Goal: Task Accomplishment & Management: Complete application form

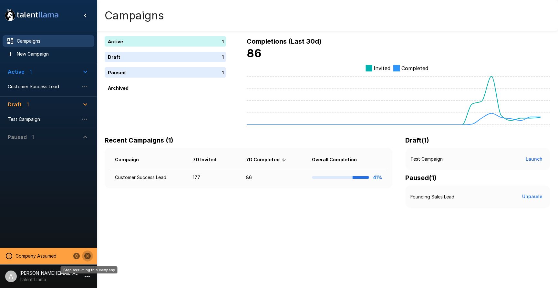
click at [85, 254] on icon "Stop assuming this company" at bounding box center [87, 255] width 6 height 6
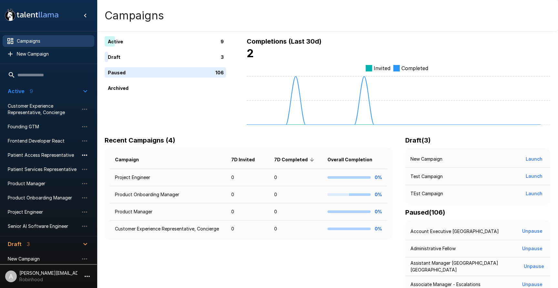
click at [85, 155] on icon "button" at bounding box center [84, 154] width 5 height 1
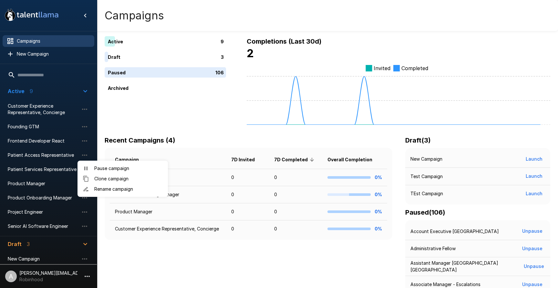
click at [99, 160] on ul "Pause campaign Clone campaign Rename campaign" at bounding box center [122, 178] width 90 height 36
click at [99, 167] on span "Pause campaign" at bounding box center [128, 168] width 68 height 6
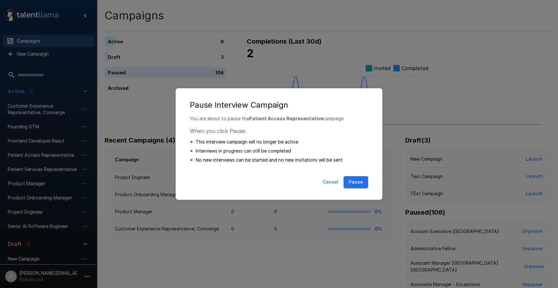
click at [359, 181] on button "Pause" at bounding box center [355, 182] width 25 height 12
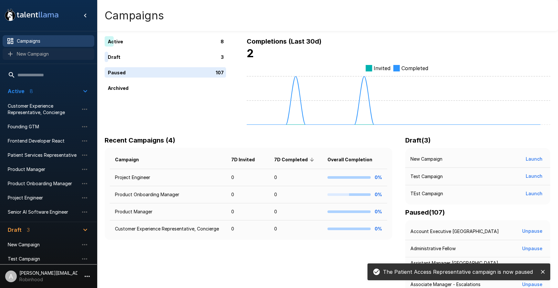
click at [43, 56] on span "New Campaign" at bounding box center [53, 54] width 72 height 6
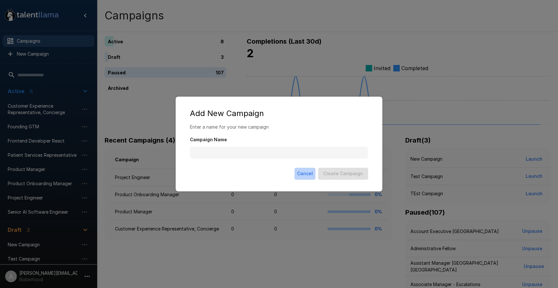
click at [308, 171] on button "Cancel" at bounding box center [304, 174] width 21 height 12
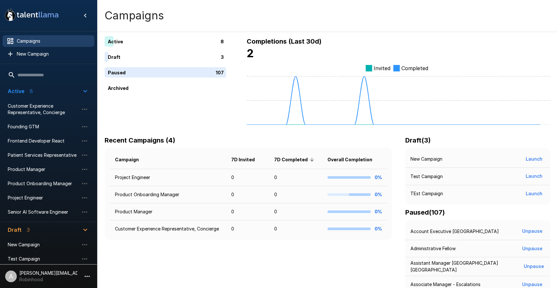
click at [81, 276] on li "A adam+prodtest1@talentllama.com Robinhood" at bounding box center [48, 274] width 97 height 21
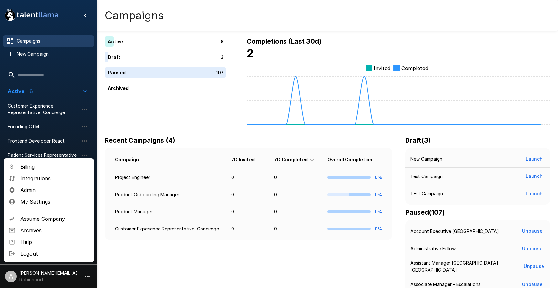
click at [41, 190] on span "Admin" at bounding box center [54, 190] width 68 height 8
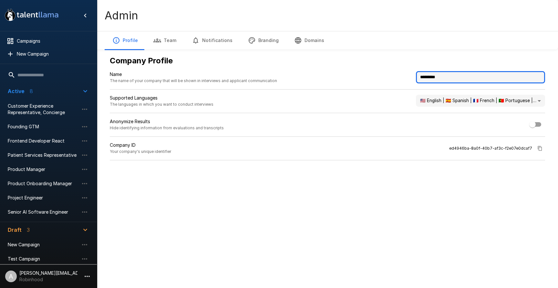
drag, startPoint x: 418, startPoint y: 74, endPoint x: 411, endPoint y: 73, distance: 7.1
click at [411, 73] on div "Name The name of your company that will be shown in interviews and applicant co…" at bounding box center [327, 80] width 435 height 18
drag, startPoint x: 464, startPoint y: 76, endPoint x: 398, endPoint y: 76, distance: 65.8
click at [398, 76] on div "Name The name of your company that will be shown in interviews and applicant co…" at bounding box center [327, 80] width 435 height 18
type input "**********"
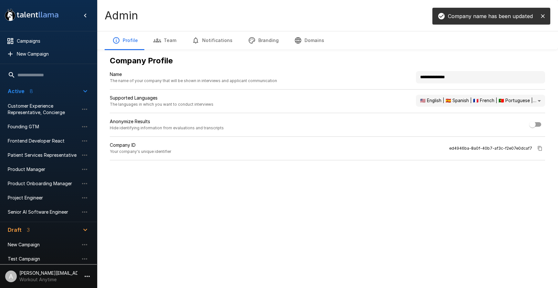
click at [414, 168] on div "**********" at bounding box center [327, 95] width 445 height 191
click at [545, 17] on icon "close" at bounding box center [542, 16] width 6 height 6
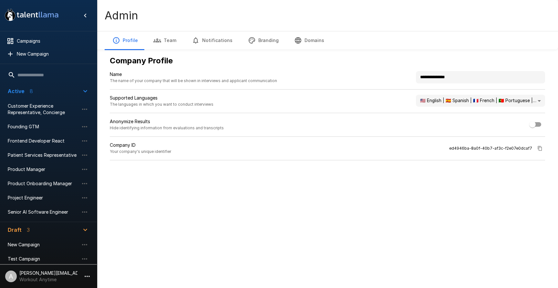
click at [268, 37] on button "Branding" at bounding box center [263, 40] width 46 height 18
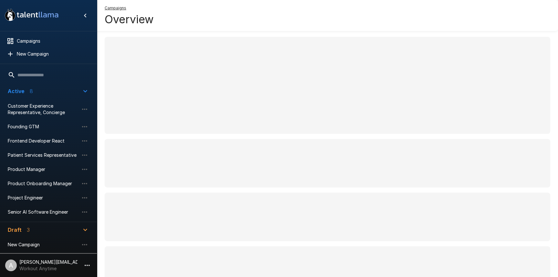
click at [78, 93] on span "Active 8" at bounding box center [45, 91] width 74 height 8
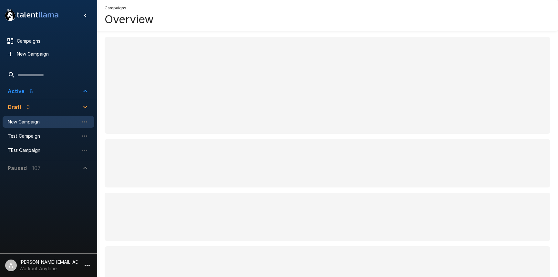
click at [32, 124] on span "New Campaign" at bounding box center [43, 121] width 71 height 6
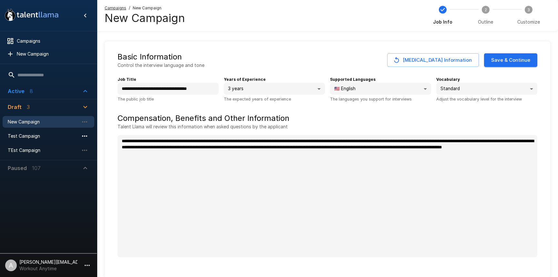
click at [85, 135] on icon "button" at bounding box center [84, 135] width 5 height 1
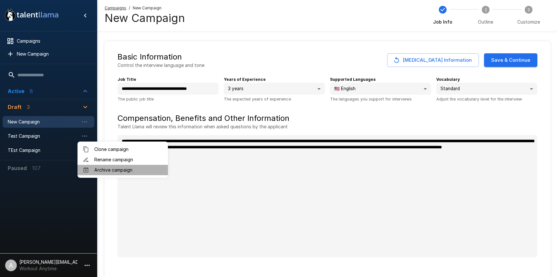
click at [116, 172] on span "Archive campaign" at bounding box center [128, 170] width 68 height 6
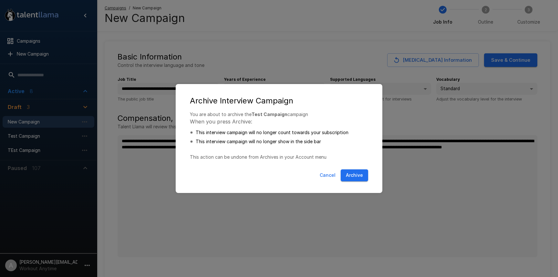
click at [354, 177] on button "Archive" at bounding box center [354, 175] width 27 height 12
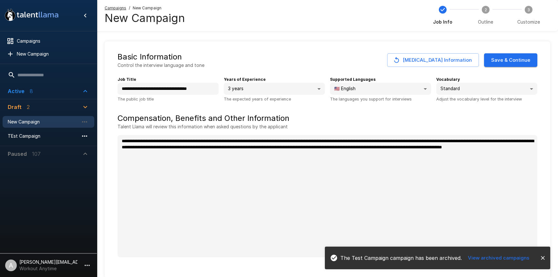
click at [85, 138] on icon "button" at bounding box center [85, 136] width 8 height 8
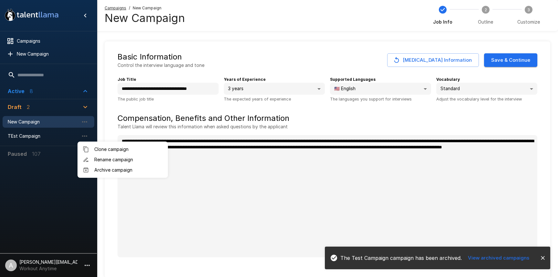
click at [118, 170] on span "Archive campaign" at bounding box center [128, 170] width 68 height 6
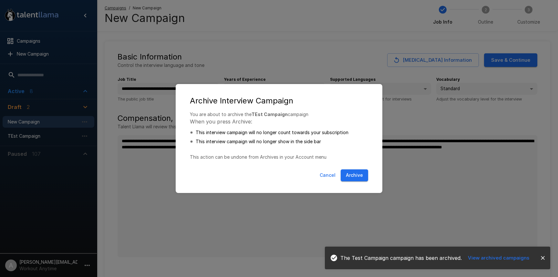
click at [358, 176] on button "Archive" at bounding box center [354, 175] width 27 height 12
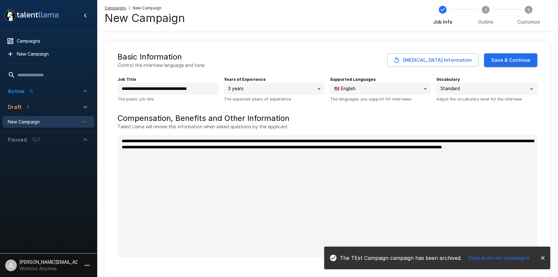
type textarea "*"
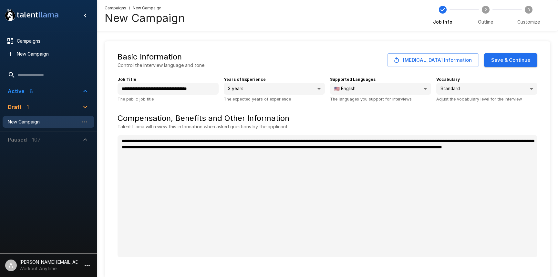
click at [429, 60] on button "Change Job Information" at bounding box center [433, 60] width 92 height 14
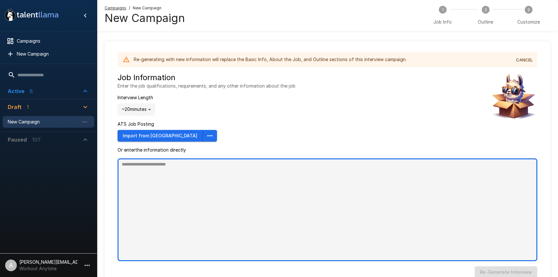
click at [277, 183] on textarea at bounding box center [327, 209] width 420 height 103
type textarea "*"
paste textarea "**********"
type textarea "**********"
type textarea "*"
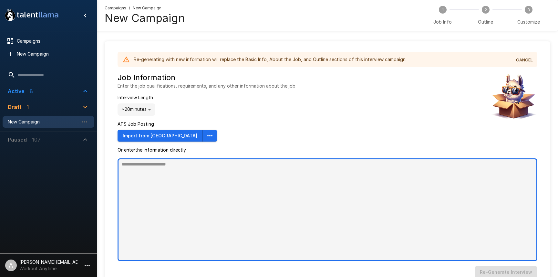
type textarea "*"
click at [176, 195] on textarea at bounding box center [327, 209] width 420 height 103
paste textarea "**********"
type textarea "**********"
type textarea "*"
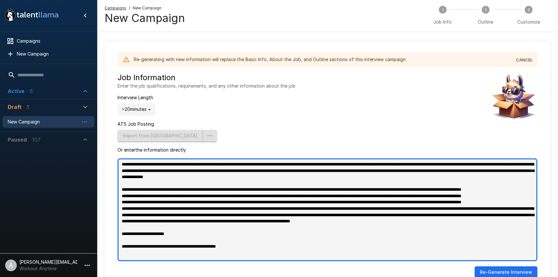
drag, startPoint x: 134, startPoint y: 178, endPoint x: 465, endPoint y: 183, distance: 331.2
click at [464, 183] on textarea at bounding box center [327, 209] width 420 height 103
type textarea "**********"
type textarea "*"
click at [219, 199] on textarea at bounding box center [327, 209] width 420 height 103
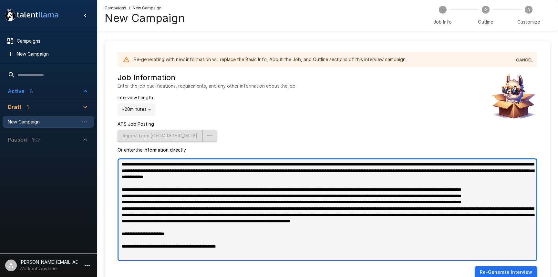
paste textarea "**********"
type textarea "**********"
type textarea "*"
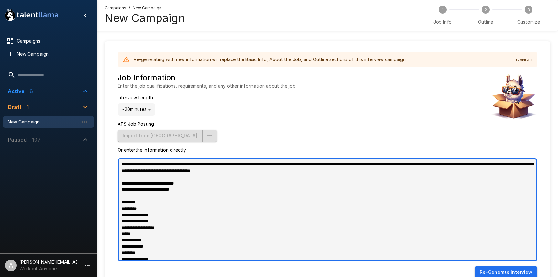
scroll to position [235, 0]
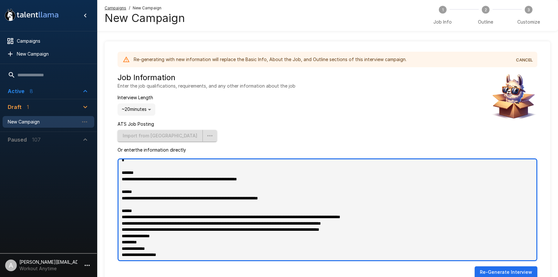
type textarea "**********"
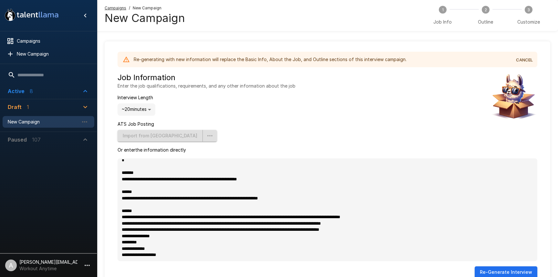
click at [528, 273] on button "Re- Generate Interview" at bounding box center [505, 272] width 63 height 12
type textarea "*"
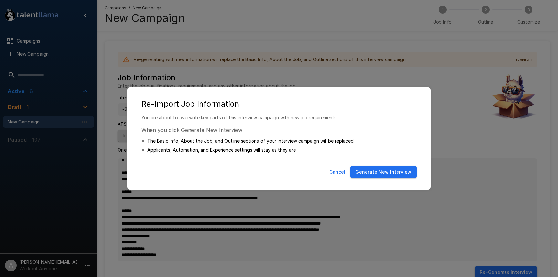
click at [398, 175] on button "Generate New Interview" at bounding box center [383, 172] width 66 height 12
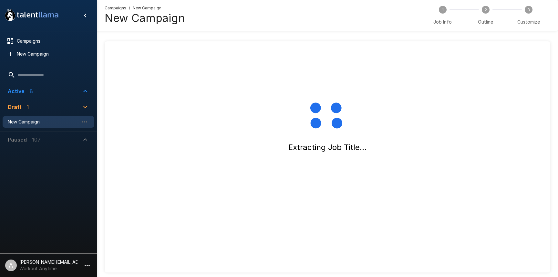
scroll to position [1, 0]
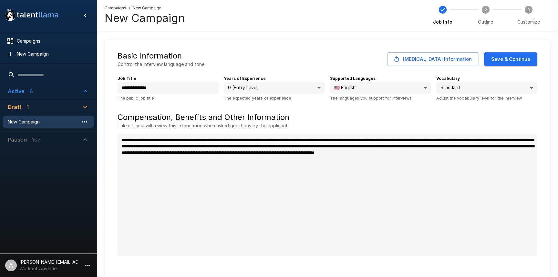
click at [85, 123] on icon "button" at bounding box center [85, 122] width 8 height 8
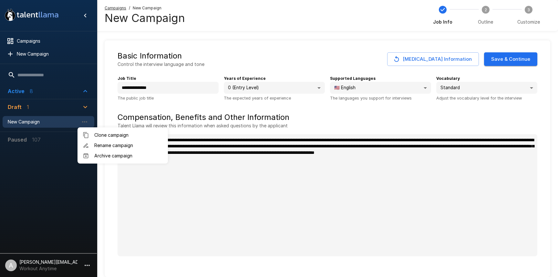
click at [107, 145] on span "Rename campaign" at bounding box center [128, 145] width 68 height 6
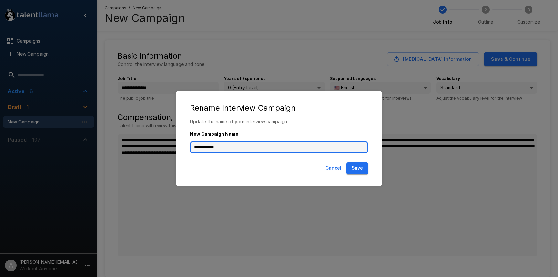
click at [187, 147] on div "**********" at bounding box center [279, 138] width 194 height 41
type input "**********"
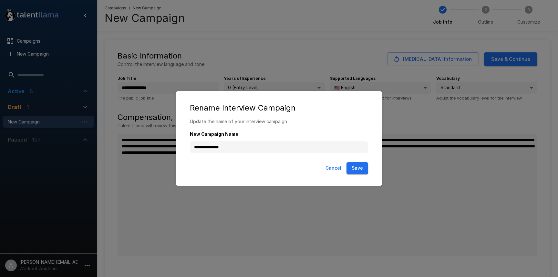
click at [361, 167] on button "Save" at bounding box center [357, 168] width 22 height 12
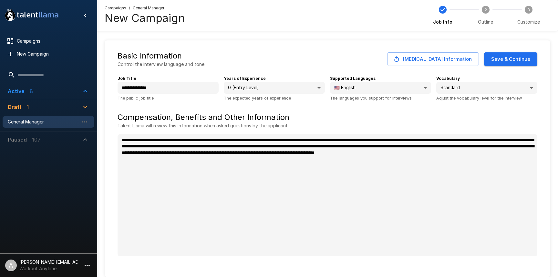
type textarea "*"
click at [528, 62] on button "Save & Continue" at bounding box center [510, 59] width 53 height 14
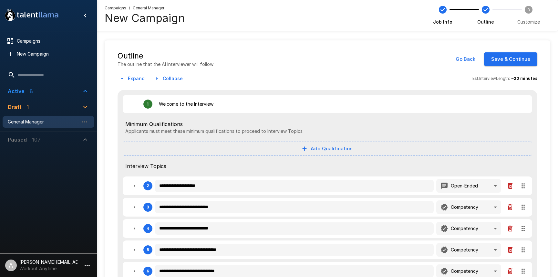
click at [320, 145] on button "Add Qualification" at bounding box center [327, 148] width 409 height 14
type textarea "*"
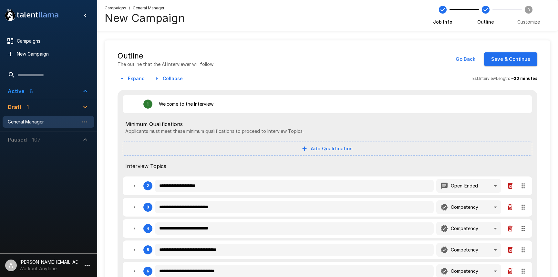
type textarea "*"
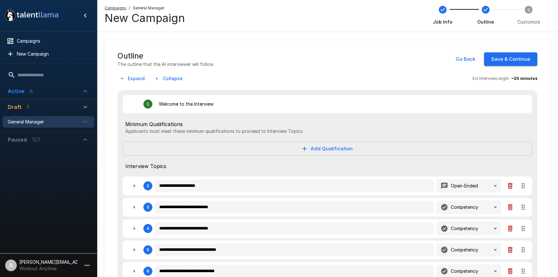
type textarea "*"
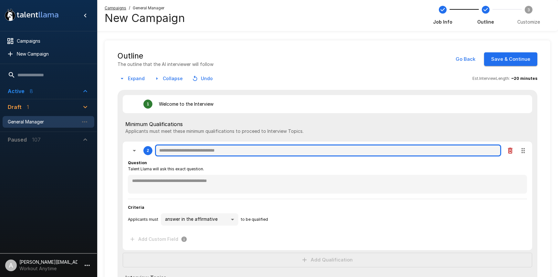
type textarea "*"
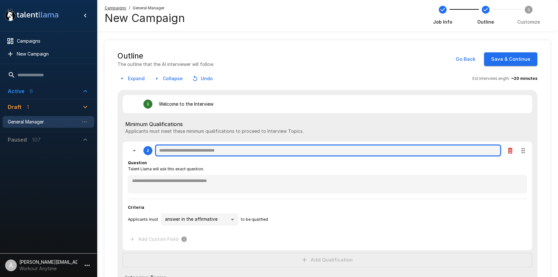
type textarea "*"
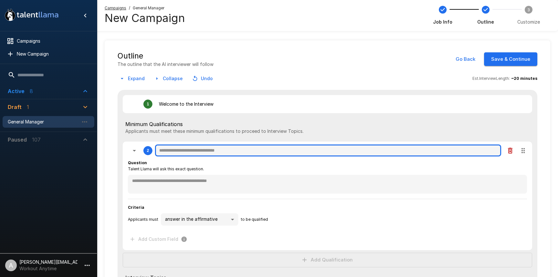
type textarea "*"
click at [200, 153] on input "text" at bounding box center [328, 150] width 346 height 12
type textarea "*"
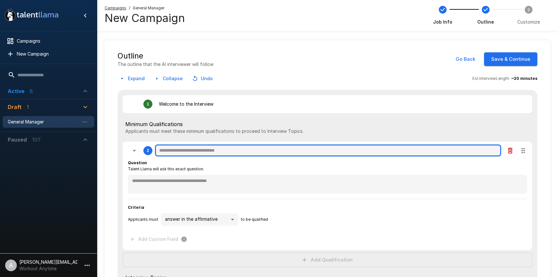
type textarea "*"
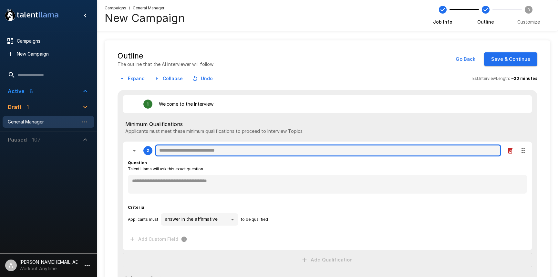
type textarea "*"
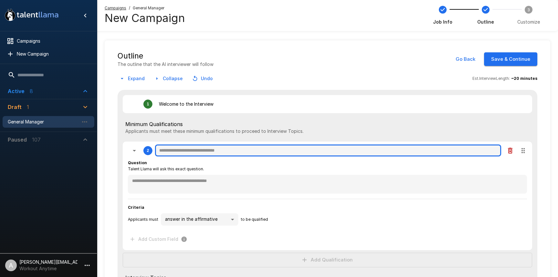
type textarea "*"
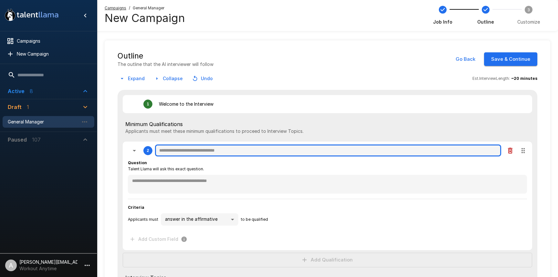
type textarea "*"
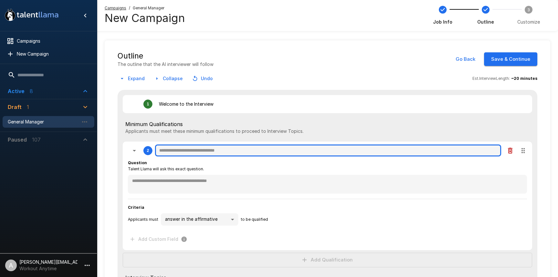
type textarea "*"
type input "*"
type textarea "*"
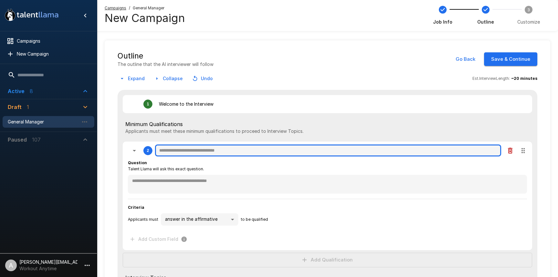
type textarea "*"
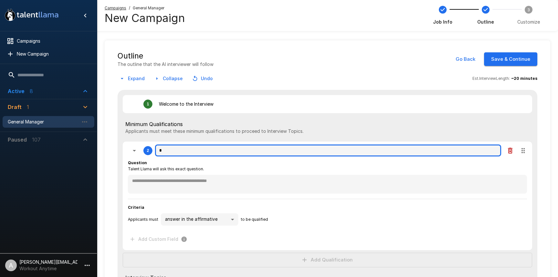
type textarea "*"
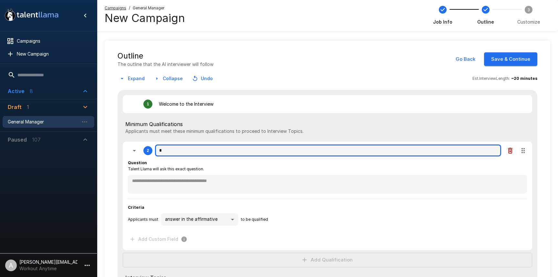
type textarea "*"
type input "**"
type textarea "*"
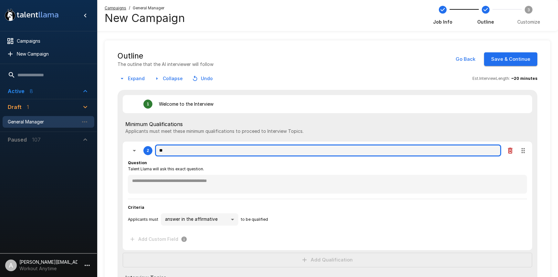
type textarea "*"
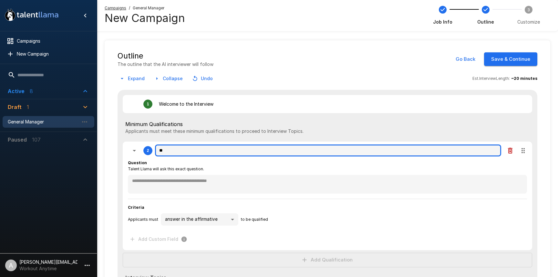
type textarea "*"
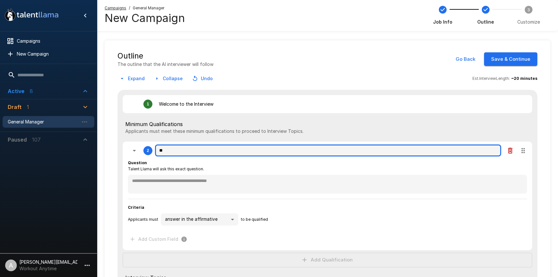
type textarea "*"
type input "***"
type textarea "*"
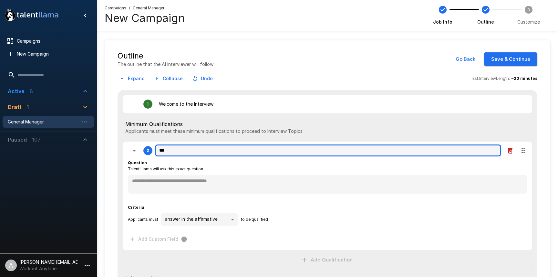
type textarea "*"
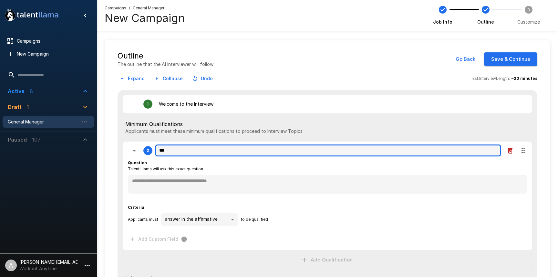
type textarea "*"
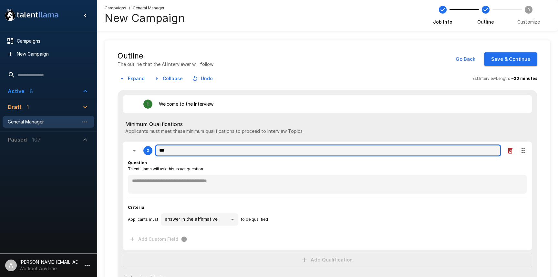
type input "****"
type textarea "*"
type input "*****"
type textarea "*"
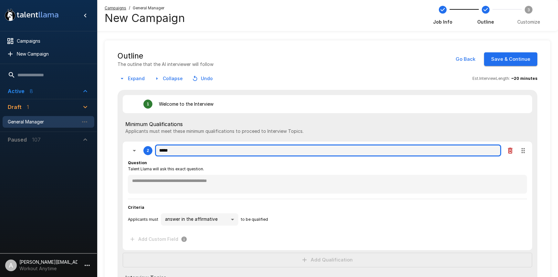
type textarea "*"
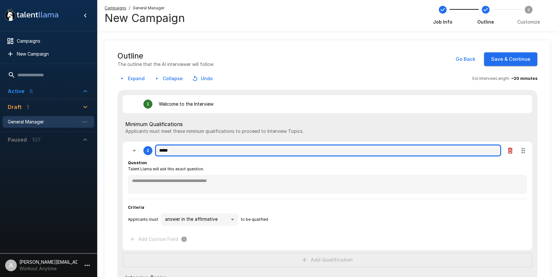
type textarea "*"
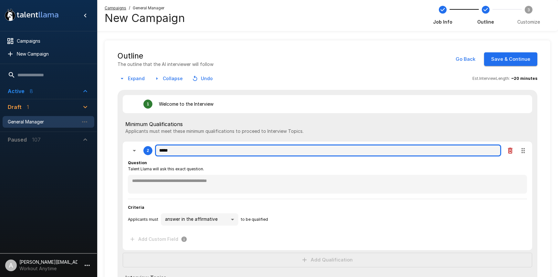
type textarea "*"
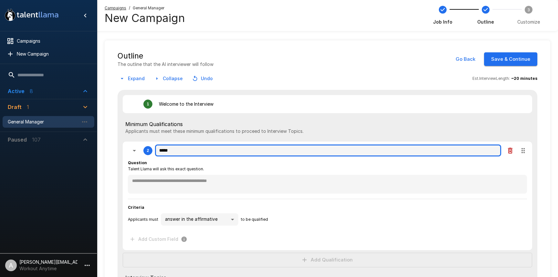
type textarea "*"
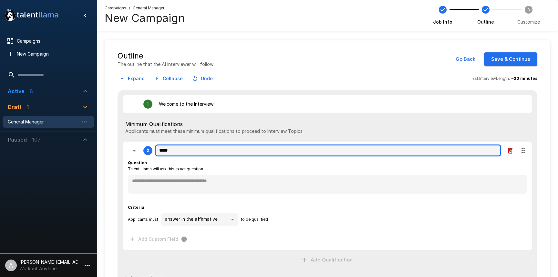
type textarea "*"
type input "******"
type textarea "*"
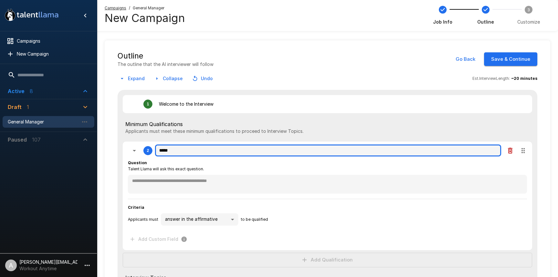
type textarea "*"
type input "******"
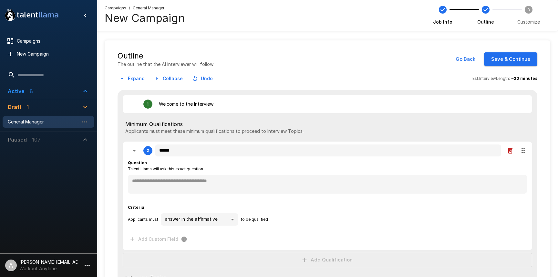
type textarea "*"
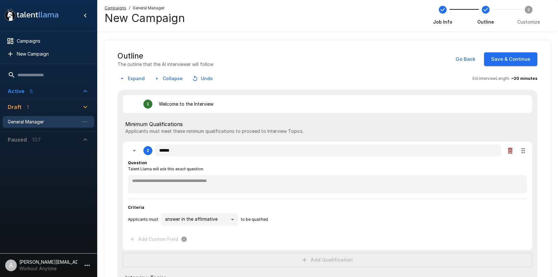
type textarea "*"
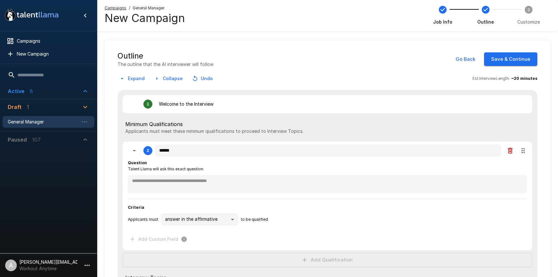
type textarea "*"
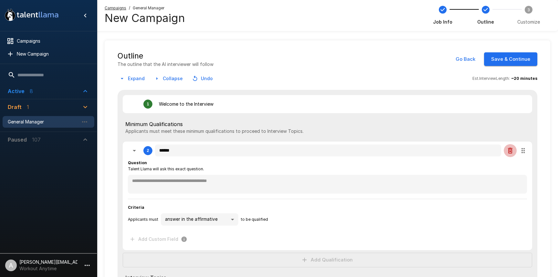
type textarea "*"
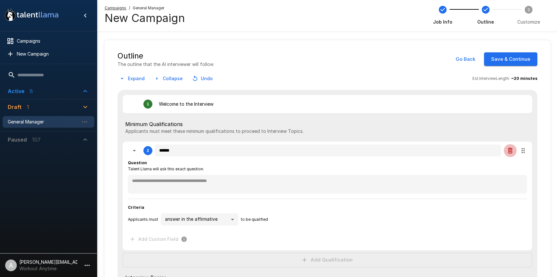
type textarea "*"
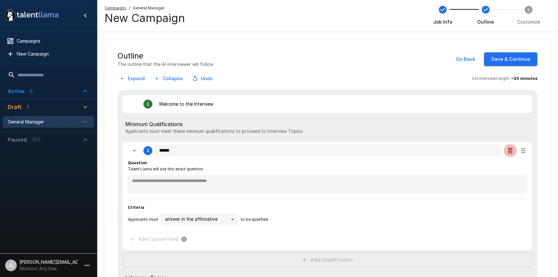
type textarea "*"
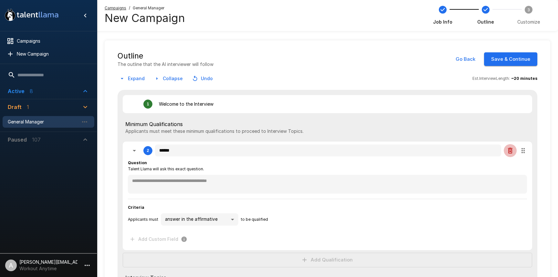
type textarea "*"
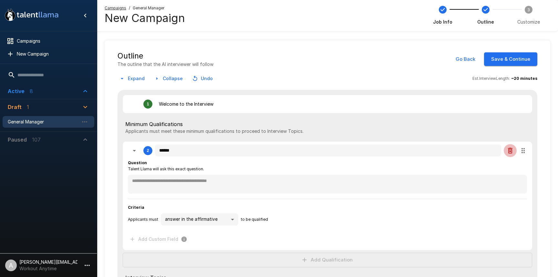
type textarea "*"
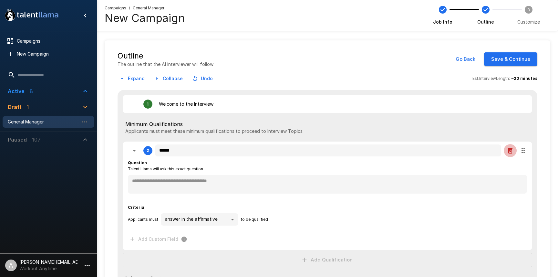
type textarea "*"
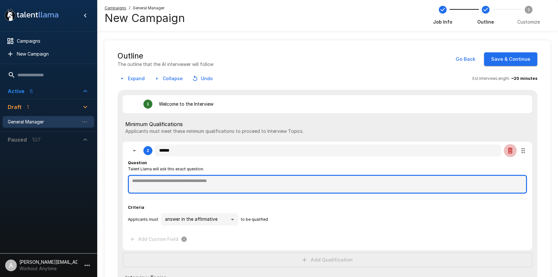
type textarea "*"
click at [196, 183] on textarea at bounding box center [327, 184] width 399 height 19
type textarea "*"
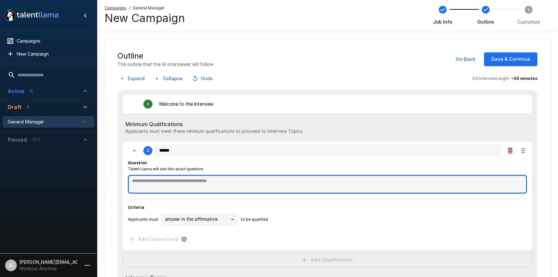
type textarea "*"
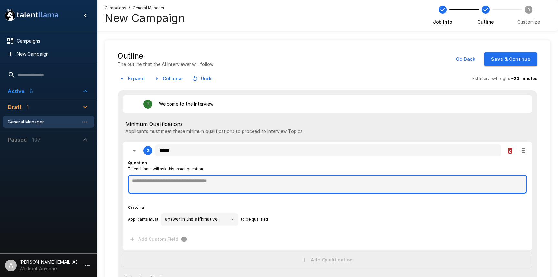
type textarea "*"
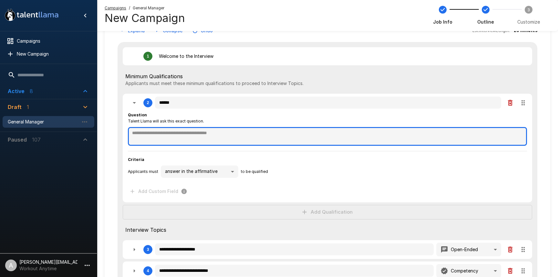
scroll to position [62, 0]
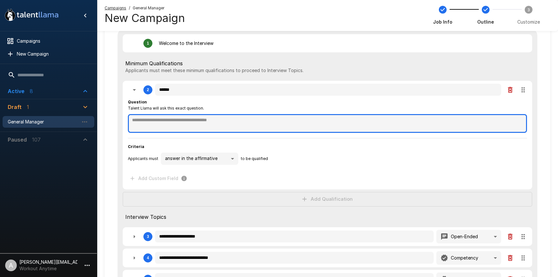
type textarea "*"
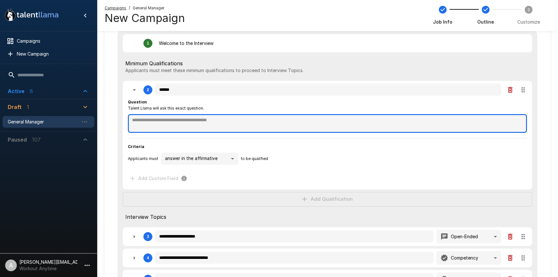
type textarea "*"
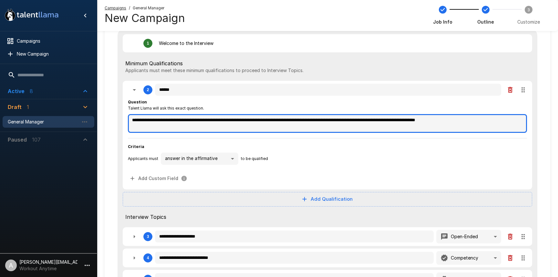
paste textarea "**********"
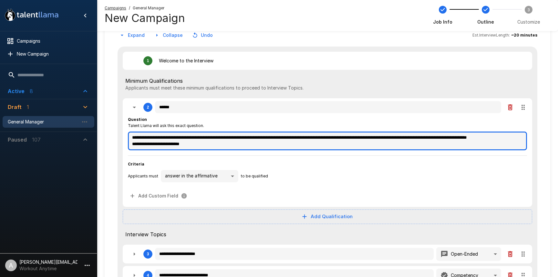
scroll to position [43, 0]
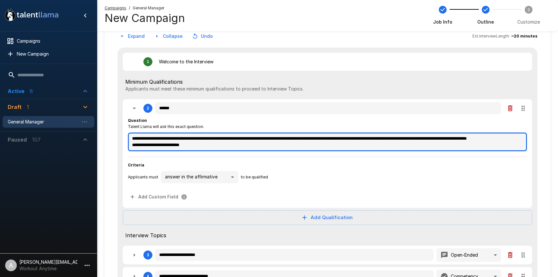
click at [132, 146] on textarea "**********" at bounding box center [327, 141] width 399 height 19
click at [188, 145] on textarea "**********" at bounding box center [327, 141] width 399 height 19
click at [262, 140] on textarea "**********" at bounding box center [327, 141] width 399 height 19
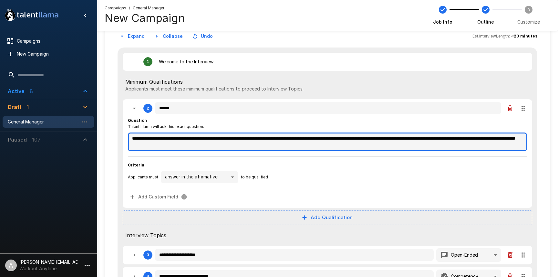
click at [265, 143] on textarea "**********" at bounding box center [327, 141] width 399 height 19
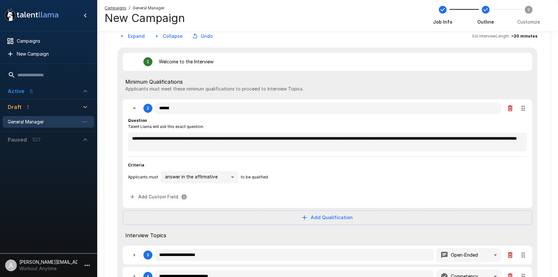
click at [356, 169] on div "**********" at bounding box center [327, 172] width 399 height 21
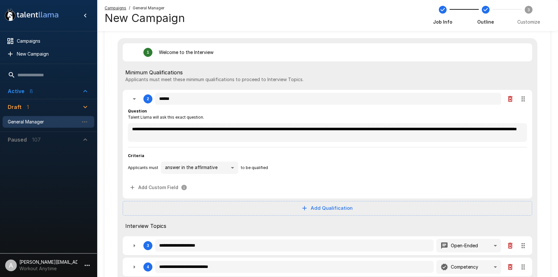
scroll to position [53, 0]
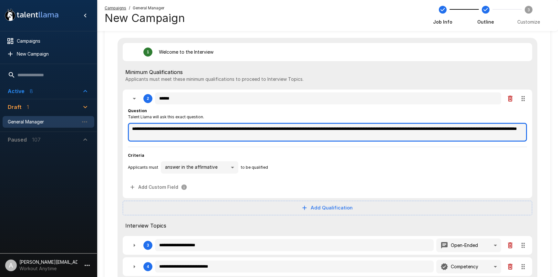
click at [424, 131] on textarea "**********" at bounding box center [327, 132] width 399 height 19
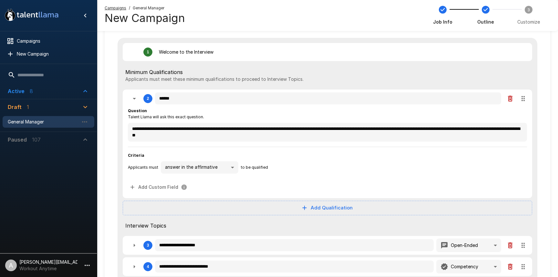
click at [350, 158] on div "**********" at bounding box center [327, 162] width 399 height 21
click at [132, 98] on icon "button" at bounding box center [134, 99] width 8 height 8
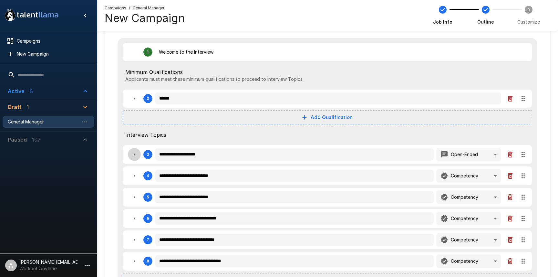
drag, startPoint x: 136, startPoint y: 158, endPoint x: 148, endPoint y: 156, distance: 11.4
click at [136, 158] on button "button" at bounding box center [134, 154] width 13 height 13
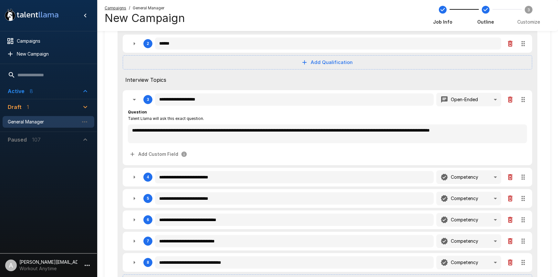
scroll to position [111, 0]
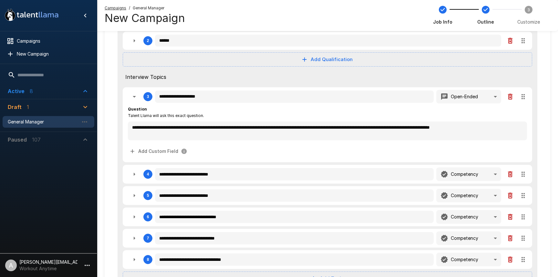
click at [511, 97] on icon "button" at bounding box center [510, 97] width 8 height 8
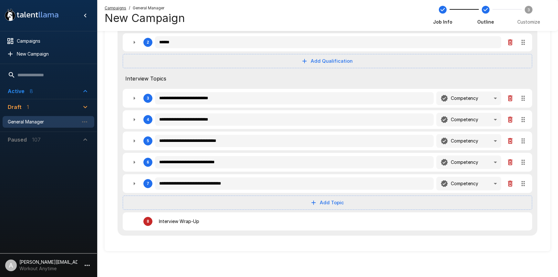
scroll to position [109, 0]
click at [137, 99] on icon "button" at bounding box center [134, 98] width 8 height 8
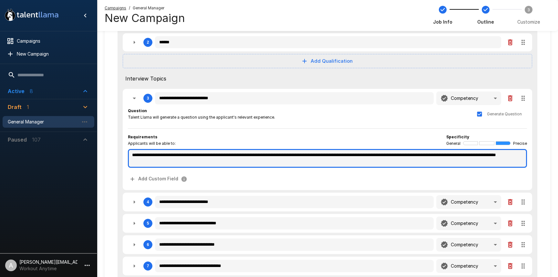
drag, startPoint x: 283, startPoint y: 164, endPoint x: 279, endPoint y: 156, distance: 8.2
click at [279, 156] on textarea "**********" at bounding box center [327, 158] width 399 height 19
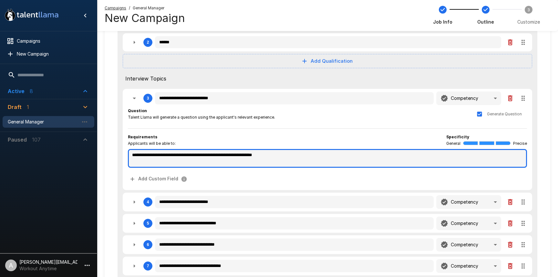
paste textarea "**********"
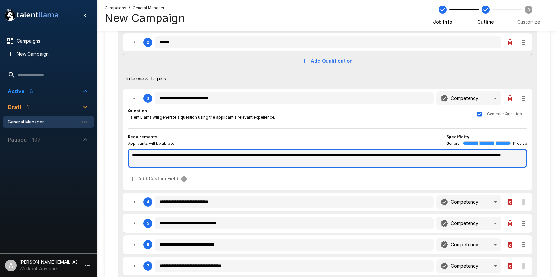
click at [288, 156] on textarea "**********" at bounding box center [327, 158] width 399 height 19
click at [413, 154] on textarea "**********" at bounding box center [327, 158] width 399 height 19
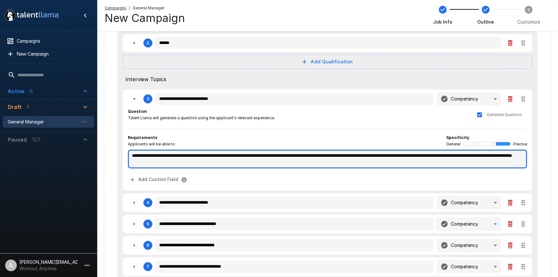
scroll to position [108, 0]
click at [268, 159] on textarea "**********" at bounding box center [327, 159] width 399 height 19
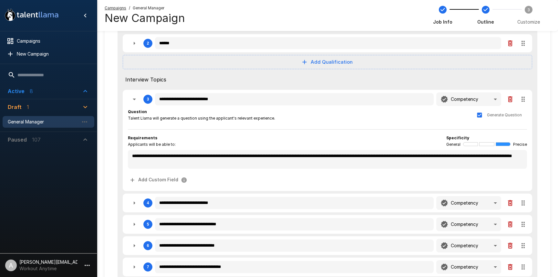
click at [323, 138] on div "Requirements Applicants will be able to: Specificity General Precise" at bounding box center [327, 141] width 399 height 13
click at [133, 100] on icon "button" at bounding box center [134, 99] width 8 height 8
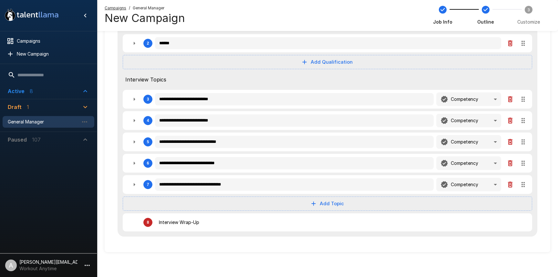
click at [133, 120] on icon "button" at bounding box center [134, 121] width 8 height 8
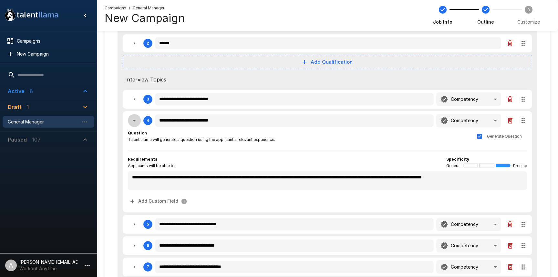
drag, startPoint x: 137, startPoint y: 122, endPoint x: 140, endPoint y: 121, distance: 3.2
click at [137, 121] on icon "button" at bounding box center [134, 121] width 8 height 8
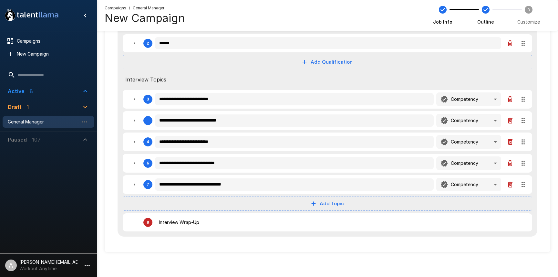
drag, startPoint x: 521, startPoint y: 130, endPoint x: 520, endPoint y: 117, distance: 13.3
click at [520, 117] on div "**********" at bounding box center [327, 110] width 420 height 254
click at [134, 122] on icon "button" at bounding box center [134, 121] width 8 height 8
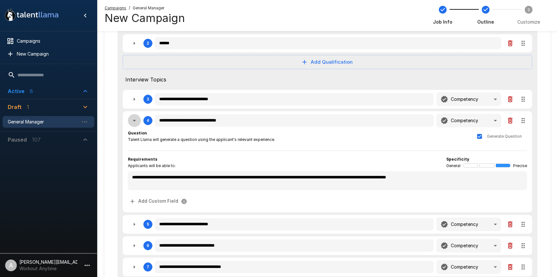
click at [134, 122] on icon "button" at bounding box center [134, 121] width 8 height 8
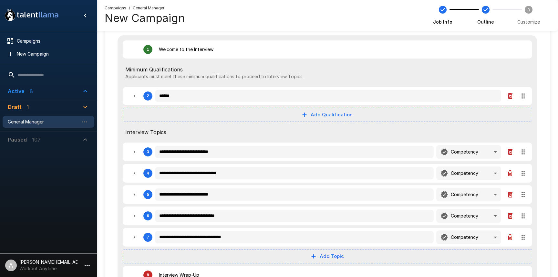
scroll to position [0, 0]
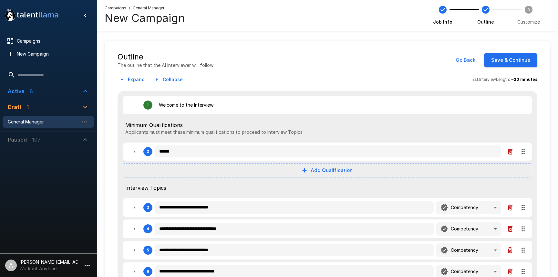
click at [526, 61] on button "Save & Continue" at bounding box center [510, 60] width 53 height 14
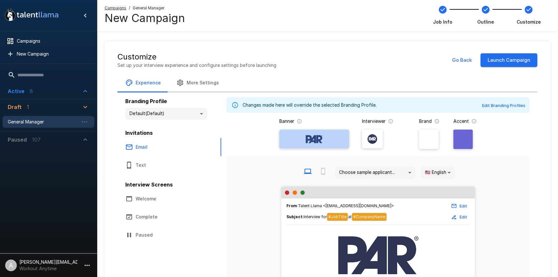
click at [324, 137] on img at bounding box center [314, 139] width 39 height 10
click at [0, 0] on input "file" at bounding box center [0, 0] width 0 height 0
click at [297, 141] on img at bounding box center [314, 139] width 39 height 10
click at [0, 0] on input "file" at bounding box center [0, 0] width 0 height 0
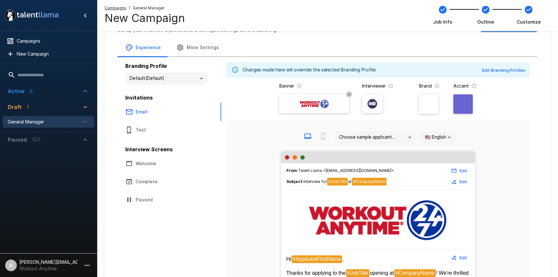
scroll to position [39, 0]
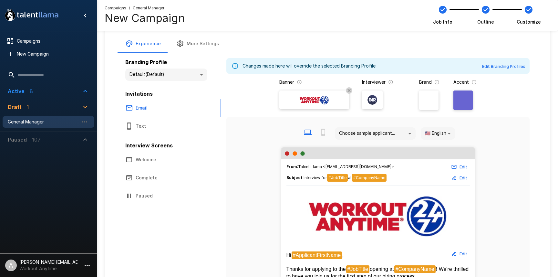
click at [374, 106] on div at bounding box center [372, 99] width 15 height 15
click at [0, 0] on input "file" at bounding box center [0, 0] width 0 height 0
click at [142, 160] on button "Welcome" at bounding box center [169, 159] width 104 height 18
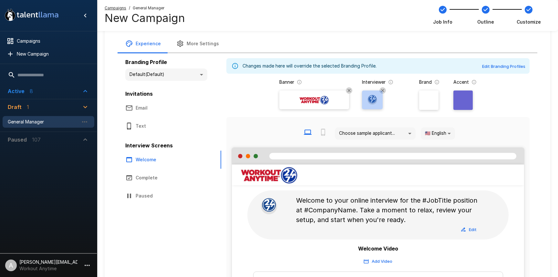
click at [371, 108] on label at bounding box center [372, 99] width 21 height 19
click at [0, 0] on input "file" at bounding box center [0, 0] width 0 height 0
click at [273, 215] on div at bounding box center [269, 215] width 44 height 34
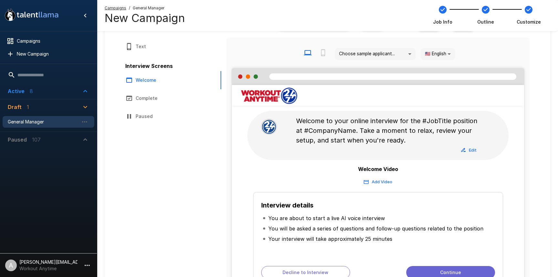
scroll to position [86, 0]
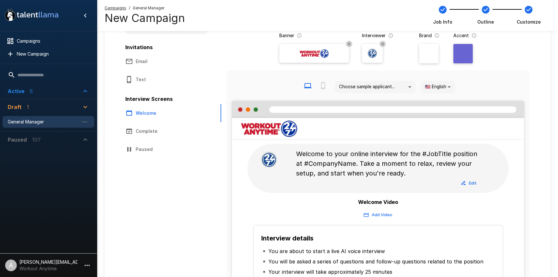
click at [462, 57] on div at bounding box center [462, 53] width 19 height 19
click at [423, 87] on input "******" at bounding box center [428, 86] width 36 height 10
paste input
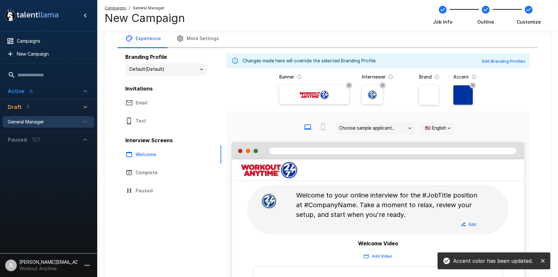
scroll to position [33, 0]
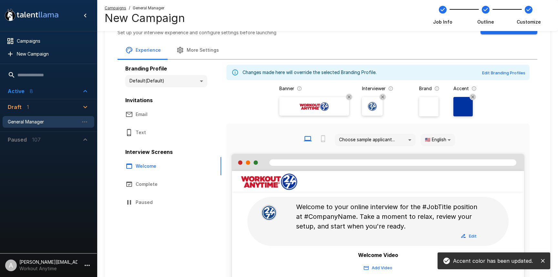
click at [148, 175] on button "Complete" at bounding box center [169, 184] width 104 height 18
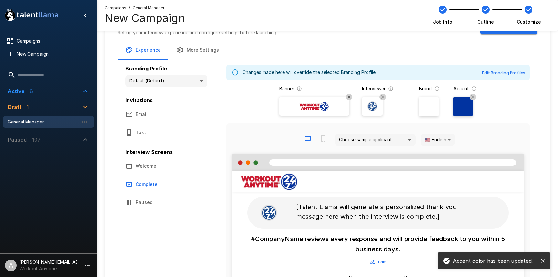
click at [157, 117] on button "Email" at bounding box center [169, 114] width 104 height 18
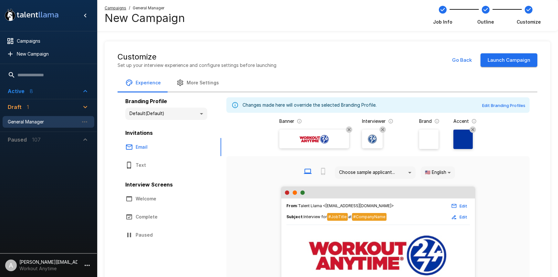
click at [505, 61] on button "Launch Campaign" at bounding box center [508, 60] width 57 height 14
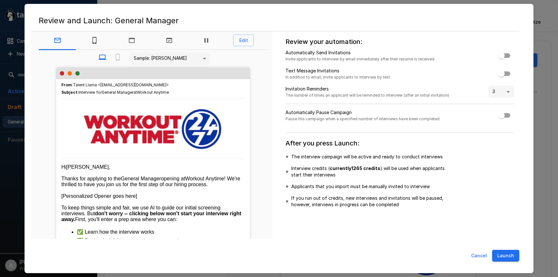
click at [506, 256] on button "Launch" at bounding box center [505, 256] width 27 height 12
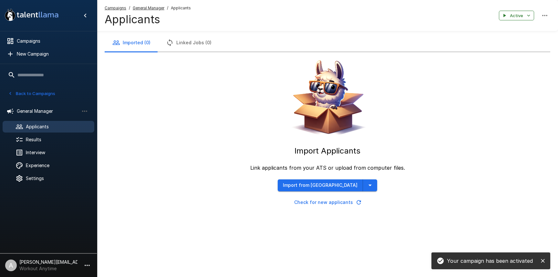
click at [544, 262] on icon "close" at bounding box center [543, 261] width 4 height 4
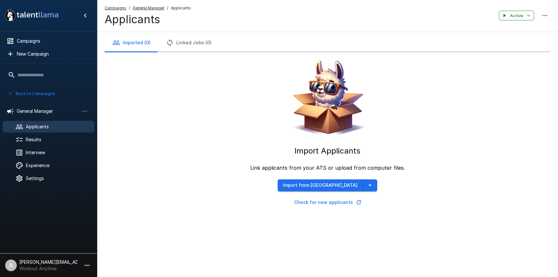
drag, startPoint x: 179, startPoint y: 109, endPoint x: 294, endPoint y: 178, distance: 134.8
click at [182, 110] on div "Import Applicants Link applicants from your ATS or upload from computer files. …" at bounding box center [327, 130] width 445 height 156
click at [364, 181] on button "button" at bounding box center [370, 185] width 14 height 12
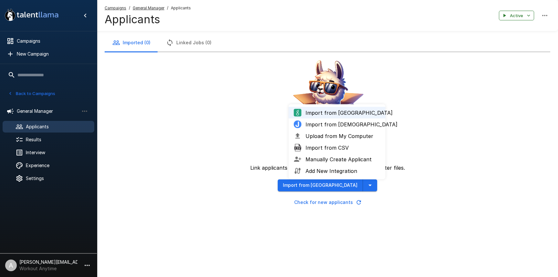
click at [322, 137] on span "Upload from My Computer" at bounding box center [342, 136] width 75 height 8
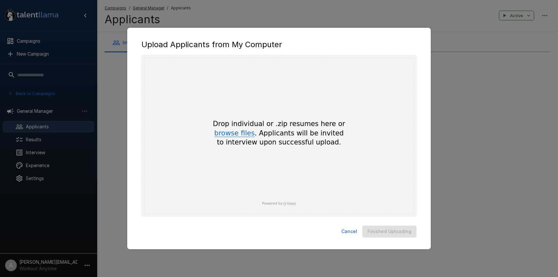
click at [248, 133] on button "browse files" at bounding box center [234, 133] width 40 height 7
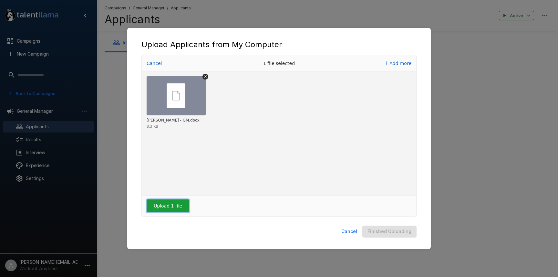
click at [180, 207] on button "Upload 1 file" at bounding box center [168, 205] width 43 height 13
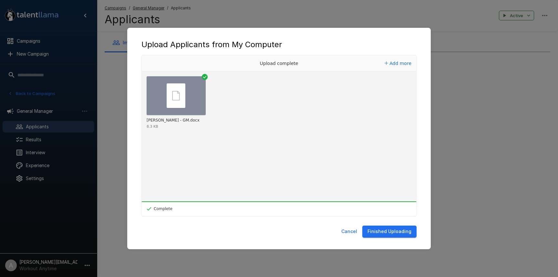
click at [391, 232] on button "Finished Uploading" at bounding box center [389, 231] width 54 height 12
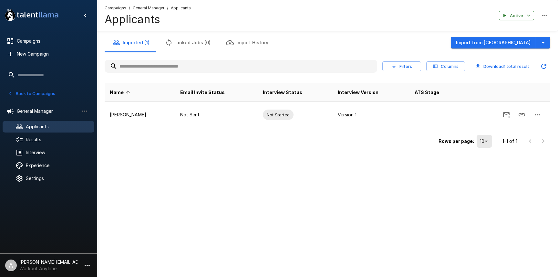
click at [386, 202] on div ".st0{fill:#FFFFFF;} .st1{fill:#76a4ed;} Campaigns New Campaign Active 9 Custome…" at bounding box center [279, 138] width 558 height 277
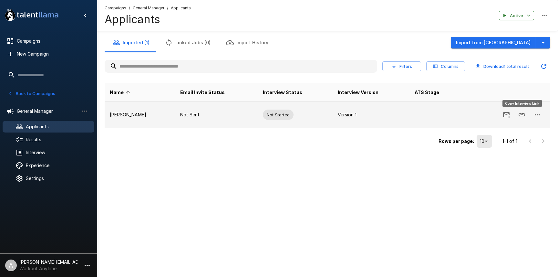
click at [523, 114] on icon "Copy Interview Link" at bounding box center [522, 115] width 8 height 8
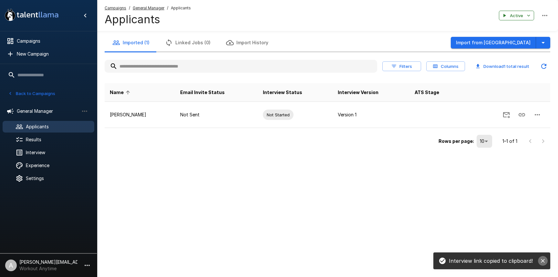
click at [543, 260] on icon "close" at bounding box center [543, 261] width 4 height 4
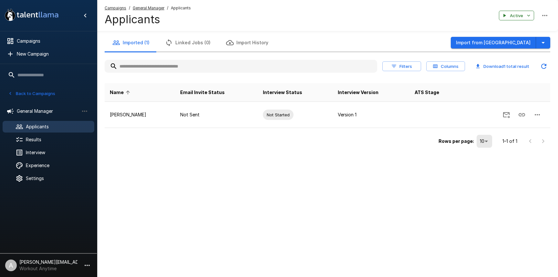
click at [371, 233] on div ".st0{fill:#FFFFFF;} .st1{fill:#76a4ed;} Campaigns New Campaign Active 9 Custome…" at bounding box center [279, 138] width 558 height 277
click at [147, 8] on u "General Manager" at bounding box center [149, 7] width 32 height 5
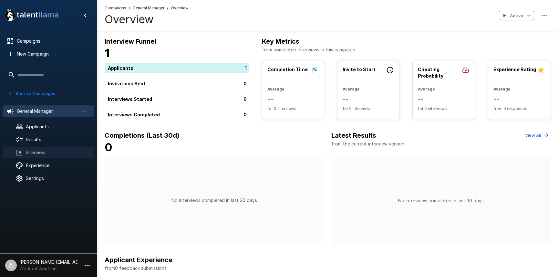
click at [35, 150] on span "Interview" at bounding box center [57, 152] width 63 height 6
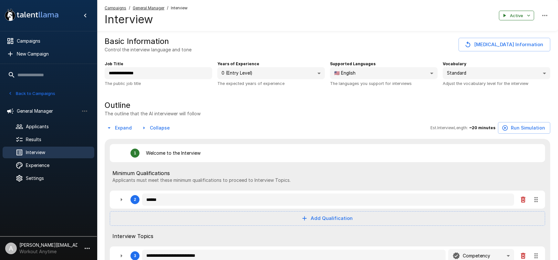
click at [502, 46] on button "Change Job Information" at bounding box center [504, 45] width 92 height 14
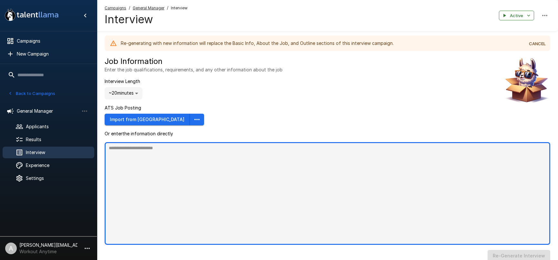
drag, startPoint x: 172, startPoint y: 185, endPoint x: 189, endPoint y: 181, distance: 17.5
click at [172, 185] on textarea at bounding box center [327, 193] width 445 height 103
paste textarea "**********"
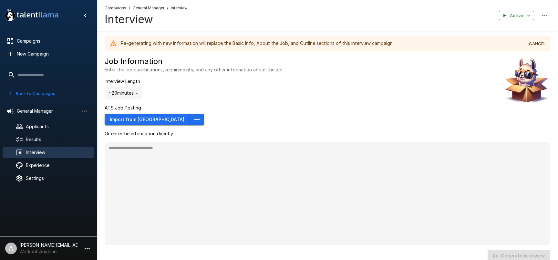
click at [531, 48] on button "CANCEL" at bounding box center [537, 44] width 21 height 10
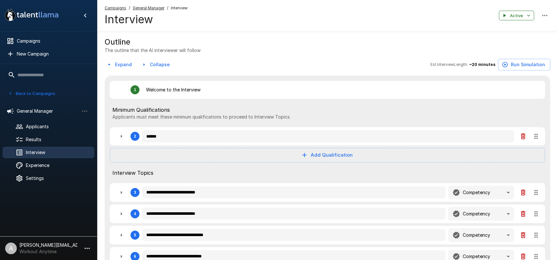
scroll to position [83, 0]
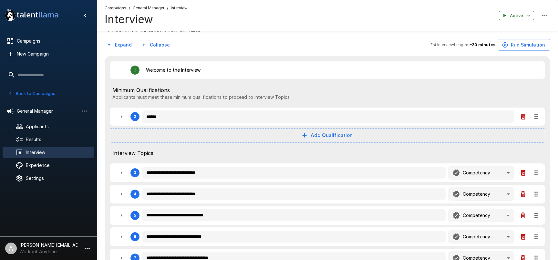
click at [119, 119] on icon "button" at bounding box center [121, 117] width 8 height 8
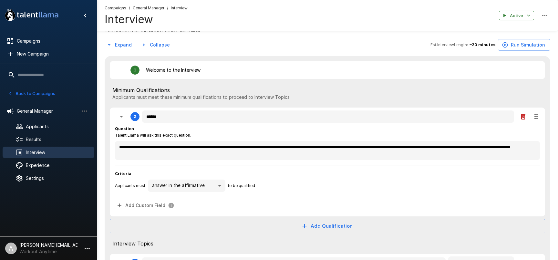
click at [122, 119] on icon "button" at bounding box center [121, 117] width 8 height 8
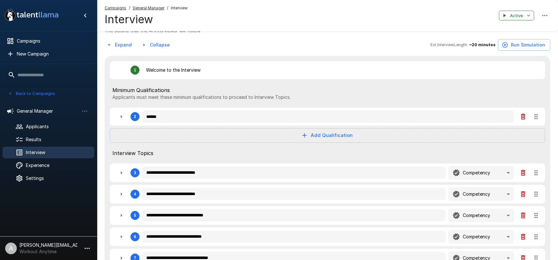
click at [119, 120] on icon "button" at bounding box center [121, 117] width 8 height 8
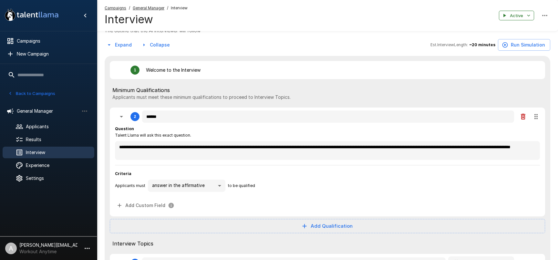
click at [221, 177] on body ".st0{fill:#FFFFFF;} .st1{fill:#76a4ed;} Campaigns New Campaign Active 9 Custome…" at bounding box center [279, 47] width 558 height 260
click at [272, 189] on div at bounding box center [279, 130] width 558 height 260
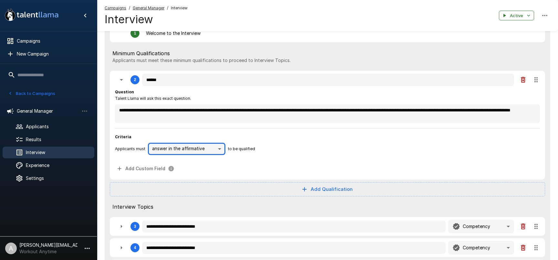
scroll to position [121, 0]
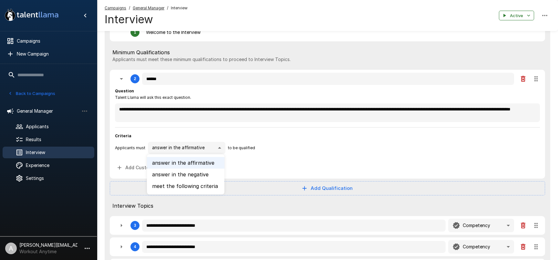
click at [216, 139] on body ".st0{fill:#FFFFFF;} .st1{fill:#76a4ed;} Campaigns New Campaign Active 9 Custome…" at bounding box center [279, 9] width 558 height 260
drag, startPoint x: 189, startPoint y: 189, endPoint x: 200, endPoint y: 185, distance: 11.4
click at [189, 189] on li "meet the following criteria" at bounding box center [185, 186] width 77 height 12
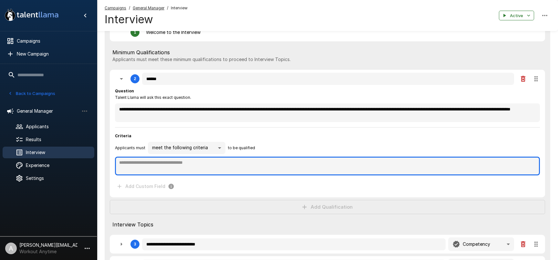
drag, startPoint x: 156, startPoint y: 170, endPoint x: 139, endPoint y: 163, distance: 18.2
click at [155, 170] on textarea at bounding box center [327, 166] width 425 height 19
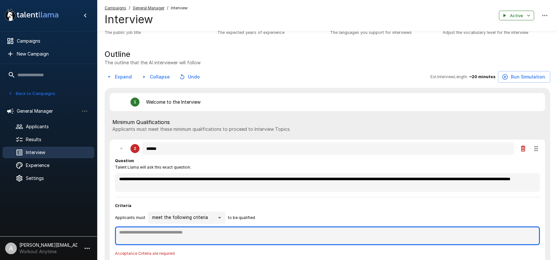
scroll to position [65, 0]
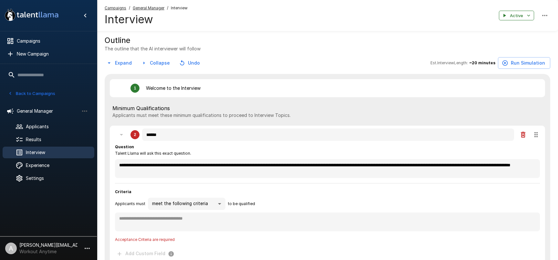
click at [204, 195] on body ".st0{fill:#FFFFFF;} .st1{fill:#76a4ed;} Campaigns New Campaign Active 9 Custome…" at bounding box center [279, 65] width 558 height 260
click at [187, 217] on li "answer in the affirmative" at bounding box center [185, 219] width 77 height 12
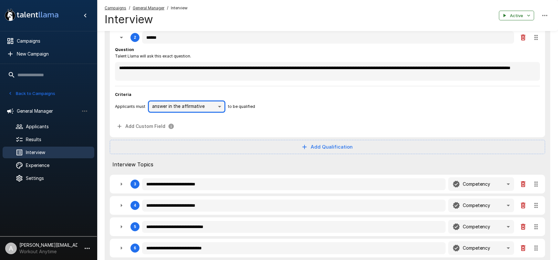
scroll to position [218, 0]
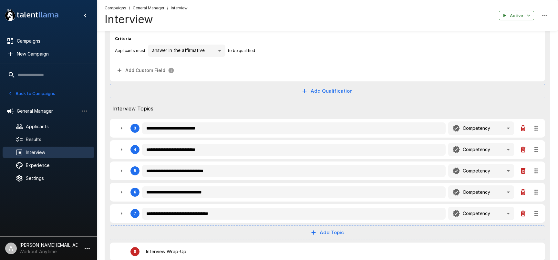
click at [351, 237] on button "Add Topic" at bounding box center [327, 232] width 435 height 14
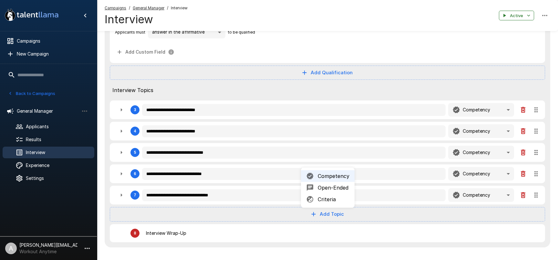
scroll to position [237, 0]
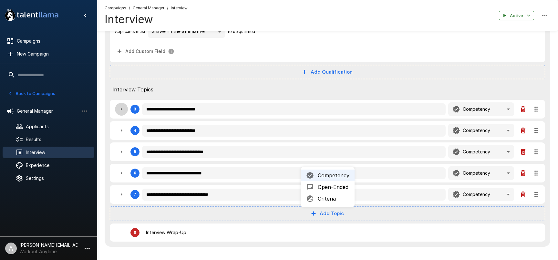
click at [117, 107] on button "button" at bounding box center [121, 109] width 13 height 13
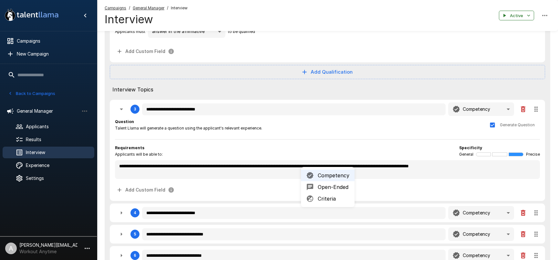
click at [360, 126] on div "Question Talent Llama will generate a question using the applicant's relevant e…" at bounding box center [327, 124] width 425 height 13
drag, startPoint x: 377, startPoint y: 183, endPoint x: 334, endPoint y: 190, distance: 42.9
click at [374, 183] on div "**********" at bounding box center [327, 156] width 425 height 77
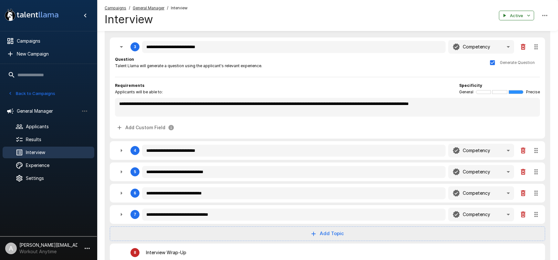
scroll to position [307, 0]
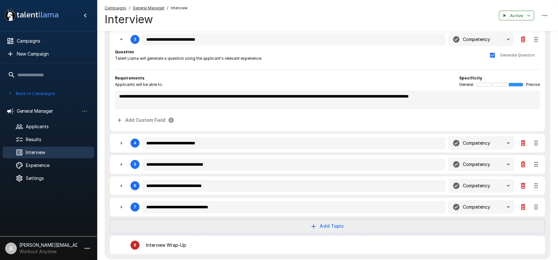
click at [121, 144] on icon "button" at bounding box center [122, 142] width 2 height 3
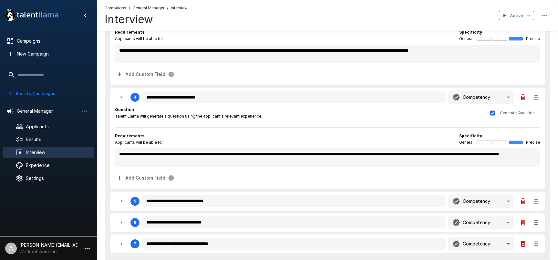
scroll to position [358, 0]
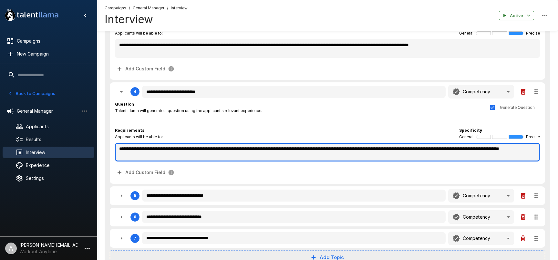
drag, startPoint x: 217, startPoint y: 156, endPoint x: 126, endPoint y: 148, distance: 91.4
click at [127, 148] on textarea "**********" at bounding box center [327, 152] width 425 height 19
click at [205, 155] on textarea "**********" at bounding box center [327, 152] width 425 height 19
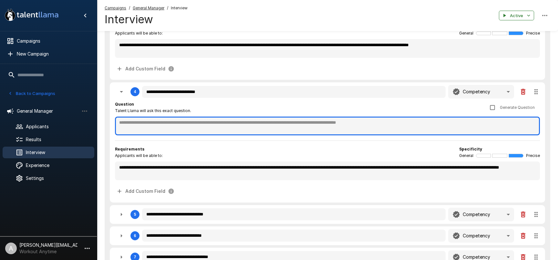
drag, startPoint x: 442, startPoint y: 122, endPoint x: 362, endPoint y: 126, distance: 79.8
click at [442, 122] on textarea at bounding box center [327, 126] width 425 height 19
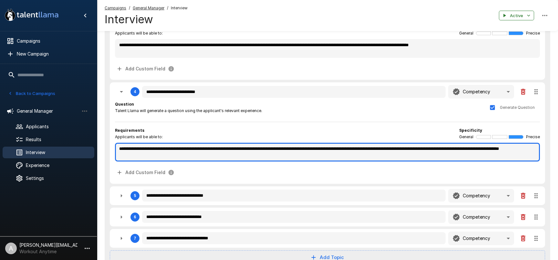
click at [202, 156] on textarea "**********" at bounding box center [327, 152] width 425 height 19
drag, startPoint x: 211, startPoint y: 156, endPoint x: 110, endPoint y: 141, distance: 102.5
click at [110, 141] on div "**********" at bounding box center [327, 132] width 435 height 101
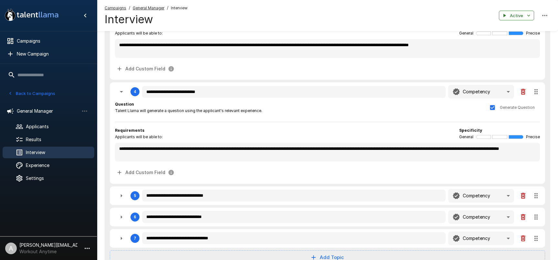
drag, startPoint x: 231, startPoint y: 135, endPoint x: 216, endPoint y: 132, distance: 15.8
click at [230, 134] on div "Requirements Applicants will be able to: Specificity General Precise" at bounding box center [327, 133] width 425 height 13
click at [128, 93] on div "4" at bounding box center [127, 91] width 25 height 13
drag, startPoint x: 123, startPoint y: 92, endPoint x: 147, endPoint y: 97, distance: 24.0
click at [123, 92] on icon "button" at bounding box center [121, 92] width 8 height 8
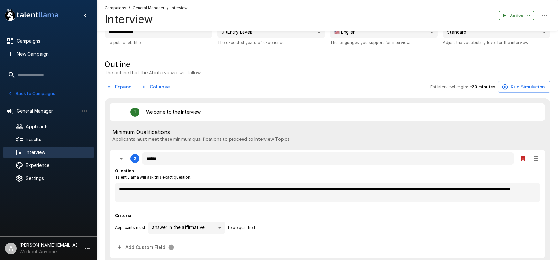
scroll to position [0, 0]
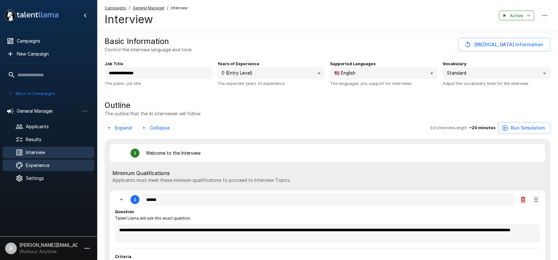
click at [46, 164] on span "Experience" at bounding box center [57, 165] width 63 height 6
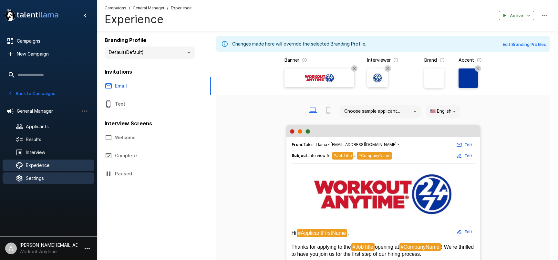
click at [47, 175] on span "Settings" at bounding box center [57, 178] width 63 height 6
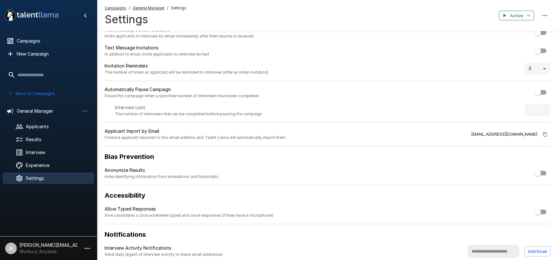
scroll to position [28, 0]
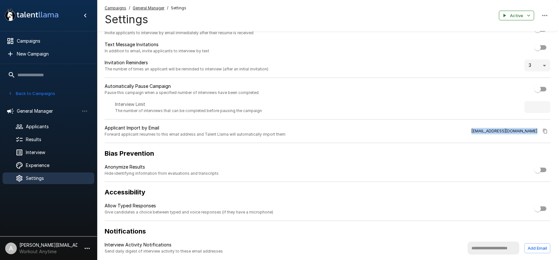
drag, startPoint x: 472, startPoint y: 130, endPoint x: 545, endPoint y: 129, distance: 73.0
click at [545, 129] on div "cam_7J8vrvLPkZ9AWS3BTb6DDm@inbox.talentllama.com" at bounding box center [510, 131] width 79 height 13
click at [472, 137] on div "cam_7J8vrvLPkZ9AWS3BTb6DDm@inbox.talentllama.com" at bounding box center [510, 131] width 79 height 13
drag, startPoint x: 431, startPoint y: 131, endPoint x: 536, endPoint y: 130, distance: 105.6
click at [536, 130] on span "cam_7J8vrvLPkZ9AWS3BTb6DDm@inbox.talentllama.com" at bounding box center [504, 131] width 66 height 6
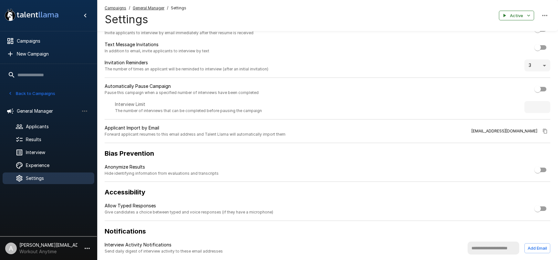
click at [152, 8] on u "General Manager" at bounding box center [149, 7] width 32 height 5
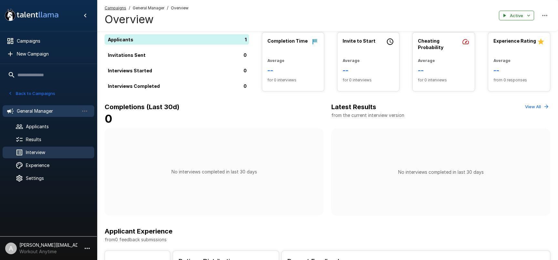
click at [35, 156] on div "Interview" at bounding box center [49, 153] width 92 height 12
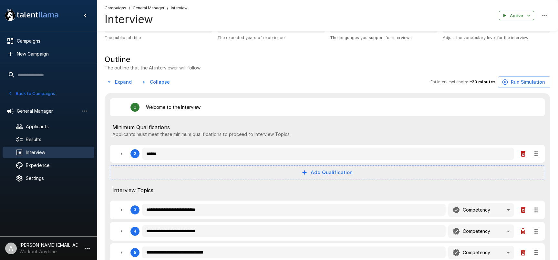
scroll to position [69, 0]
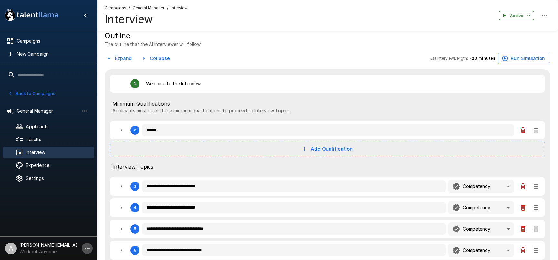
click at [83, 248] on icon "button" at bounding box center [87, 248] width 8 height 8
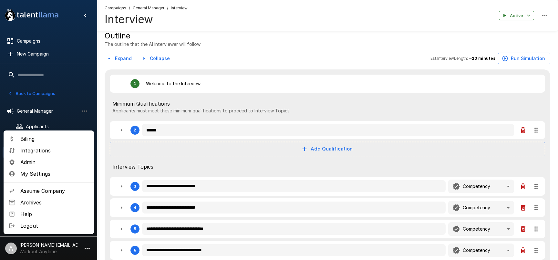
click at [53, 193] on span "Assume Company" at bounding box center [54, 191] width 68 height 8
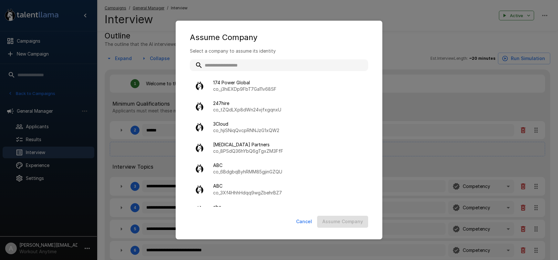
click at [239, 65] on input "text" at bounding box center [279, 65] width 178 height 12
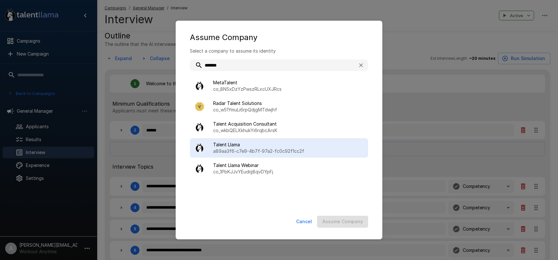
click at [254, 148] on p "a89aa3f6-c7e9-4b7f-97a2-fc0c92f1cc2f" at bounding box center [288, 151] width 150 height 6
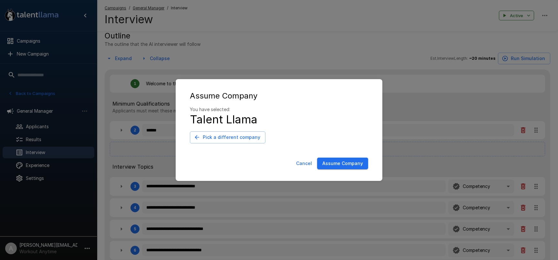
click at [340, 166] on button "Assume Company" at bounding box center [342, 164] width 51 height 12
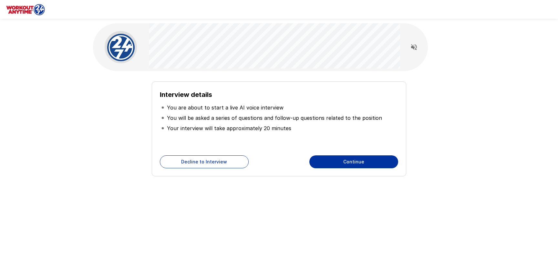
drag, startPoint x: 279, startPoint y: 168, endPoint x: 277, endPoint y: 144, distance: 23.6
click at [279, 168] on div "Decline to Interview Continue" at bounding box center [279, 161] width 238 height 13
click at [351, 165] on button "Continue" at bounding box center [353, 161] width 89 height 13
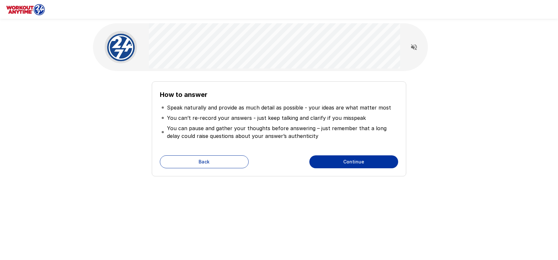
click at [352, 164] on button "Continue" at bounding box center [353, 161] width 89 height 13
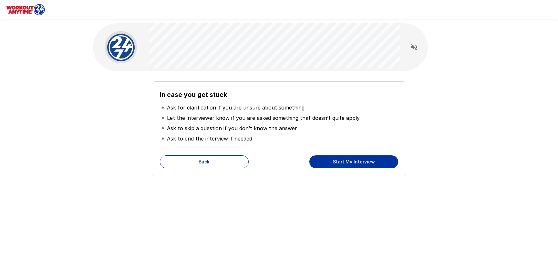
click at [354, 161] on button "Start My Interview" at bounding box center [353, 161] width 89 height 13
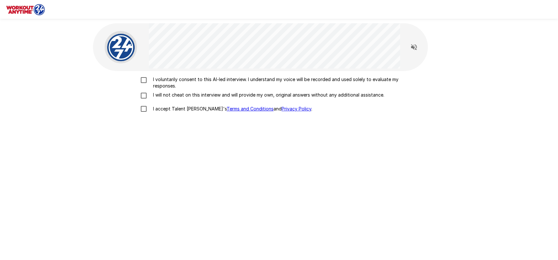
click at [170, 81] on p "I voluntarily consent to this AI-led interview. I understand my voice will be r…" at bounding box center [285, 82] width 270 height 13
click at [190, 94] on p "I will not cheat on this interview and will provide my own, original answers wi…" at bounding box center [267, 95] width 234 height 6
click at [185, 108] on p "I accept Talent Llama's Terms and Conditions and Privacy Policy ." at bounding box center [231, 109] width 162 height 6
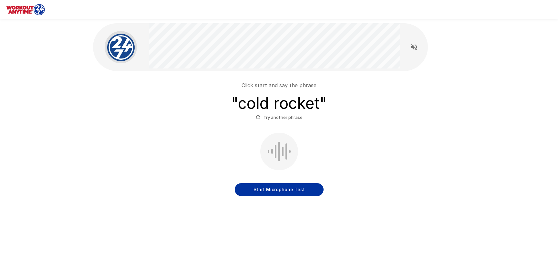
click at [282, 190] on button "Start Microphone Test" at bounding box center [279, 189] width 89 height 13
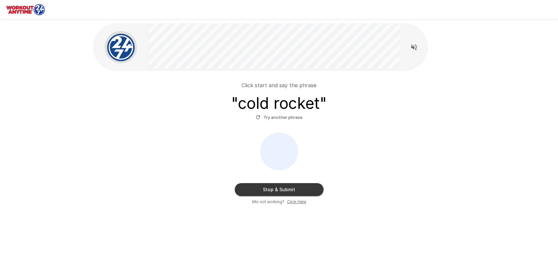
drag, startPoint x: 295, startPoint y: 190, endPoint x: 334, endPoint y: 193, distance: 39.5
click at [295, 190] on button "Stop & Submit" at bounding box center [279, 189] width 89 height 13
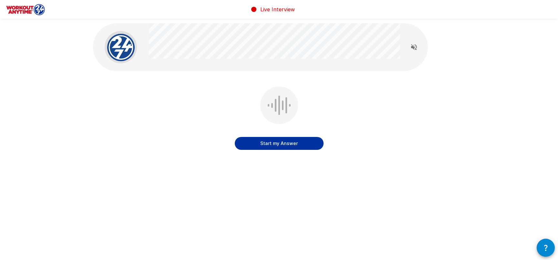
click at [320, 191] on div "Start my Answer" at bounding box center [278, 105] width 387 height 211
click at [288, 144] on button "Start my Answer" at bounding box center [279, 143] width 89 height 13
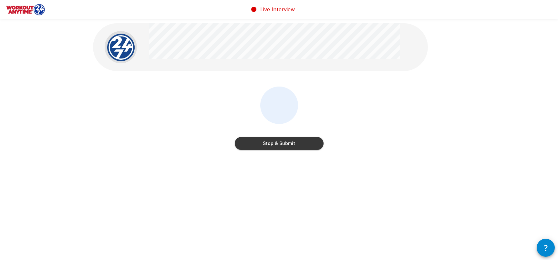
click at [288, 144] on button "Stop & Submit" at bounding box center [279, 143] width 89 height 13
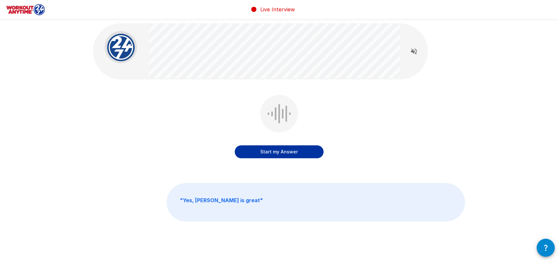
drag, startPoint x: 336, startPoint y: 110, endPoint x: 329, endPoint y: 111, distance: 7.8
click at [336, 110] on div "Start my Answer" at bounding box center [279, 131] width 372 height 73
click at [288, 154] on button "Start my Answer" at bounding box center [279, 151] width 89 height 13
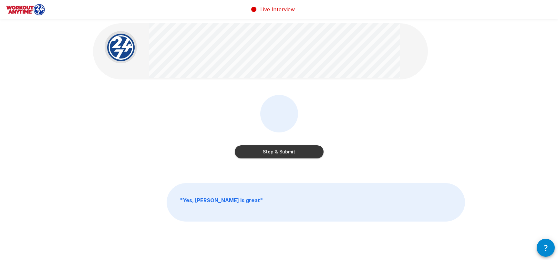
click at [297, 155] on button "Stop & Submit" at bounding box center [279, 151] width 89 height 13
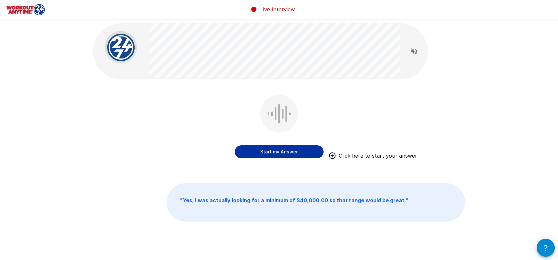
click at [348, 107] on div "Start my Answer Click here to start your answer" at bounding box center [279, 131] width 372 height 73
drag, startPoint x: 289, startPoint y: 150, endPoint x: 314, endPoint y: 143, distance: 26.4
click at [290, 150] on button "Start my Answer" at bounding box center [279, 151] width 89 height 13
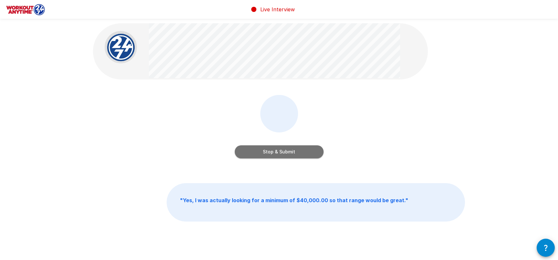
click at [299, 152] on button "Stop & Submit" at bounding box center [279, 151] width 89 height 13
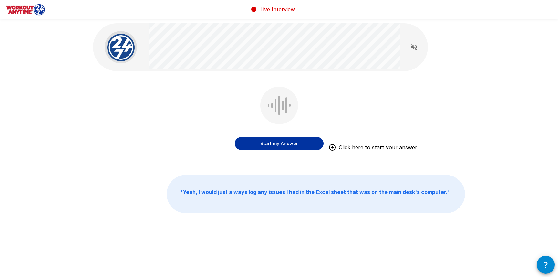
click at [484, 61] on div "Start my Answer Click here to start your answer " Yeah, I would just always log…" at bounding box center [279, 132] width 558 height 265
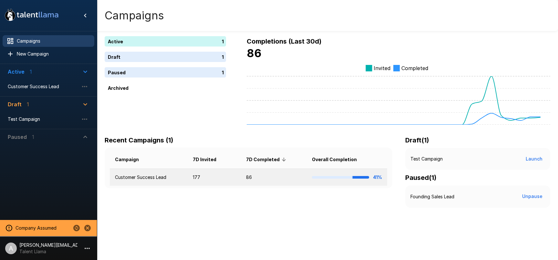
click at [193, 180] on td "177" at bounding box center [214, 177] width 53 height 17
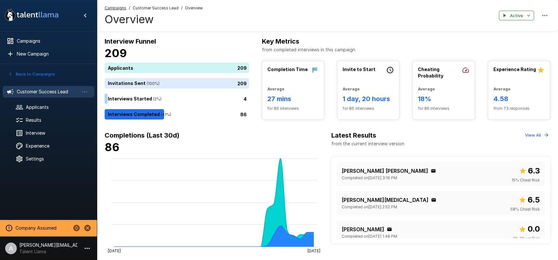
click at [409, 104] on div "Completion Time Average 27 mins for 86 interviews Invite to Start Average 1 day…" at bounding box center [406, 90] width 288 height 59
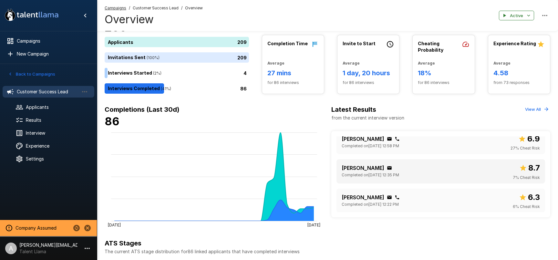
scroll to position [136, 0]
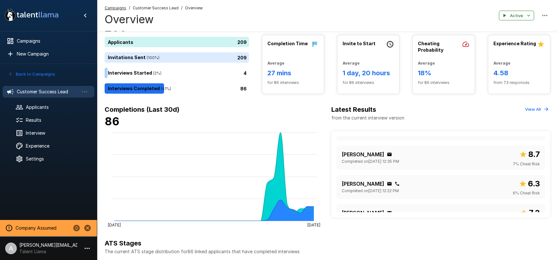
click at [534, 111] on button "View All" at bounding box center [536, 109] width 27 height 10
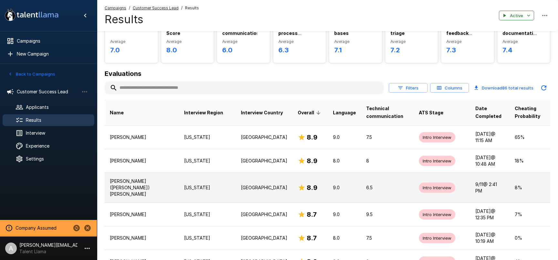
scroll to position [46, 0]
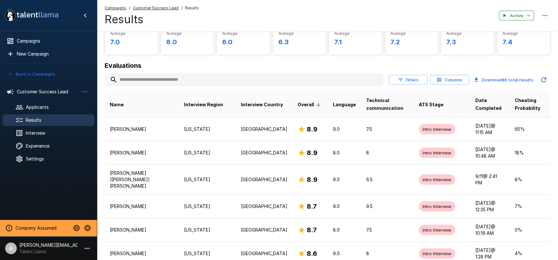
click at [416, 79] on button "Filters" at bounding box center [408, 80] width 39 height 10
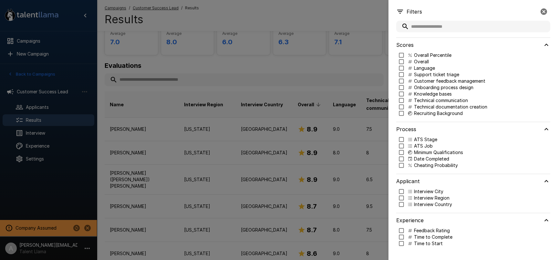
click at [430, 100] on p "Technical communication" at bounding box center [441, 100] width 54 height 6
type input "***"
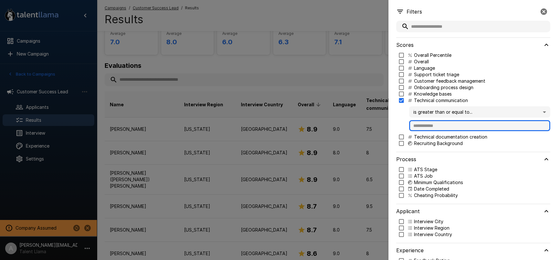
click at [426, 128] on input "text" at bounding box center [479, 125] width 141 height 11
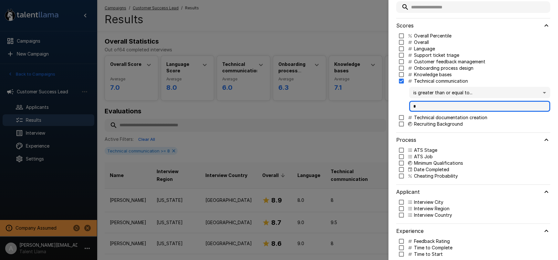
scroll to position [27, 0]
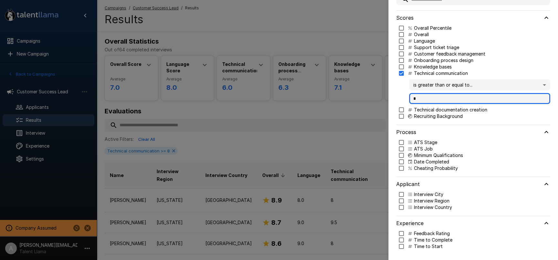
type input "*"
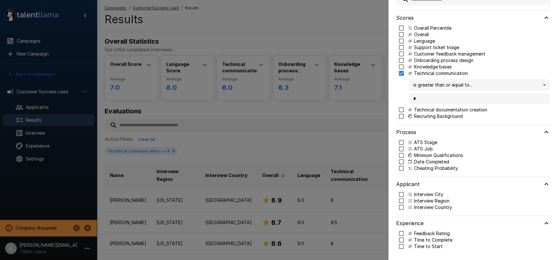
click at [422, 167] on p "Cheating Probability" at bounding box center [436, 168] width 44 height 6
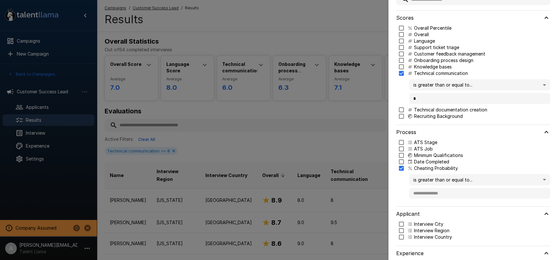
click at [441, 182] on body ".st0{fill:#FFFFFF;} .st1{fill:#76a4ed;} Campaigns New Campaign Active 1 Custome…" at bounding box center [279, 130] width 558 height 260
click at [435, 205] on span "is less than..." at bounding box center [479, 204] width 131 height 7
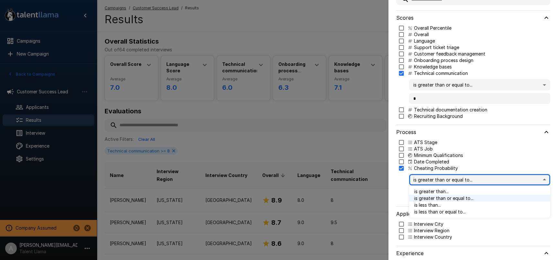
type input "**"
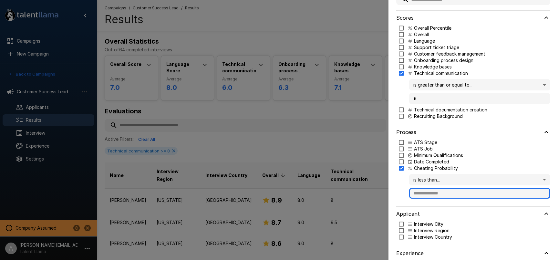
click at [432, 192] on input "text" at bounding box center [479, 193] width 141 height 11
type input "**"
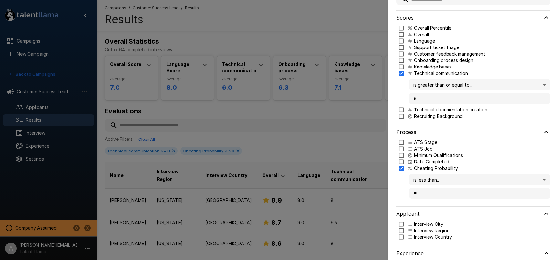
click at [296, 125] on div at bounding box center [279, 130] width 558 height 260
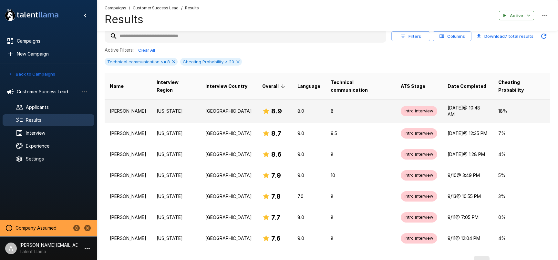
scroll to position [102, 0]
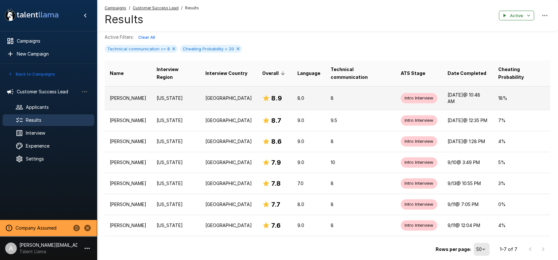
click at [232, 95] on p "United States" at bounding box center [228, 98] width 46 height 6
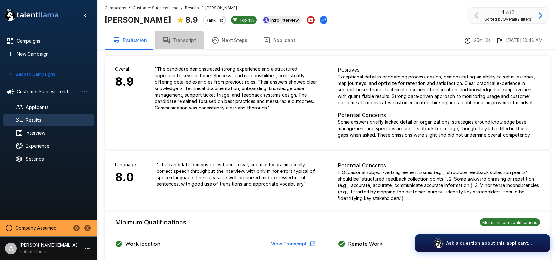
click at [176, 44] on button "Transcript" at bounding box center [179, 40] width 49 height 18
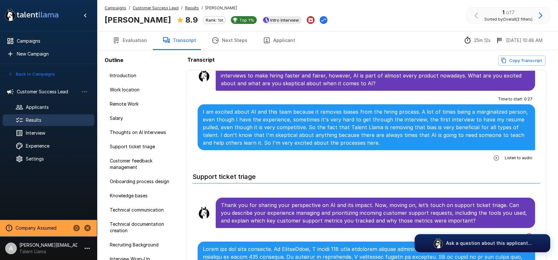
scroll to position [433, 0]
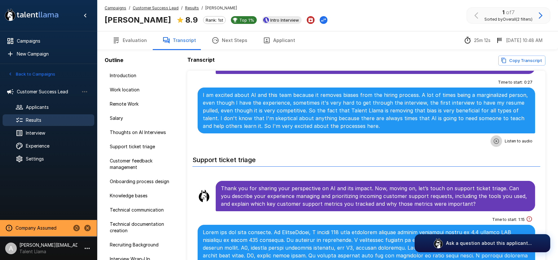
click at [497, 136] on button "button" at bounding box center [496, 141] width 12 height 12
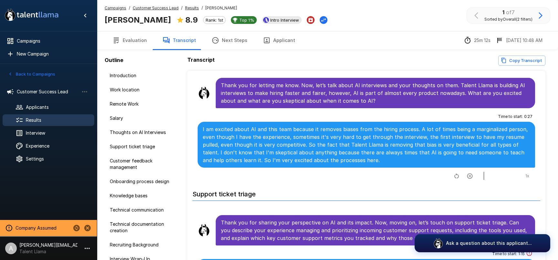
scroll to position [398, 0]
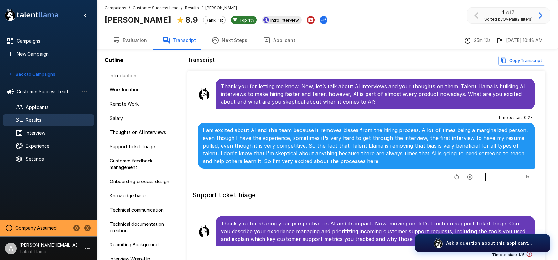
click at [469, 177] on icon "button" at bounding box center [469, 176] width 5 height 5
click at [138, 43] on button "Evaluation" at bounding box center [130, 40] width 50 height 18
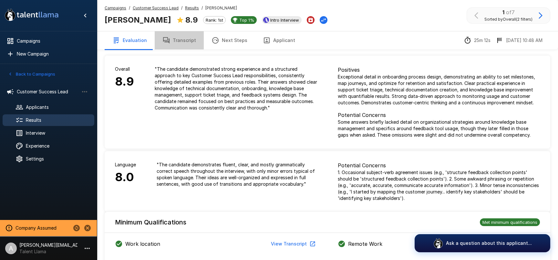
drag, startPoint x: 184, startPoint y: 43, endPoint x: 198, endPoint y: 49, distance: 15.7
click at [184, 43] on button "Transcript" at bounding box center [179, 40] width 49 height 18
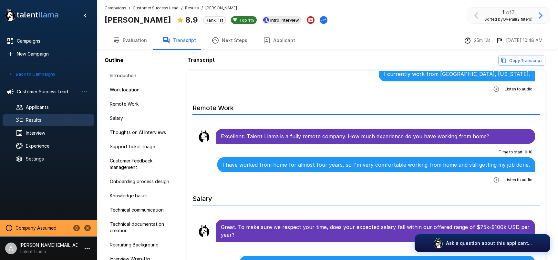
scroll to position [182, 0]
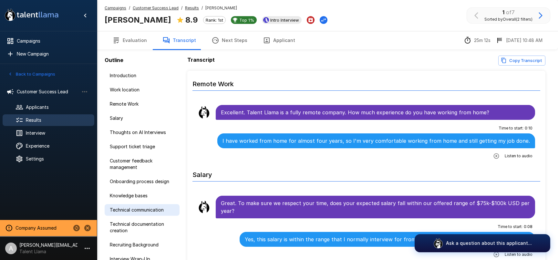
click at [128, 210] on span "Technical communication" at bounding box center [142, 210] width 65 height 6
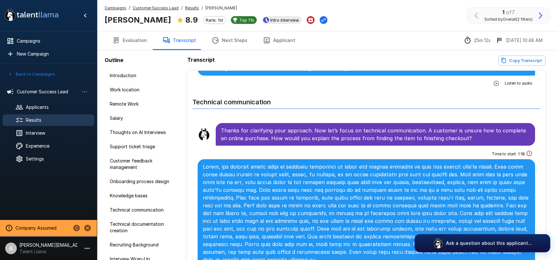
scroll to position [1317, 0]
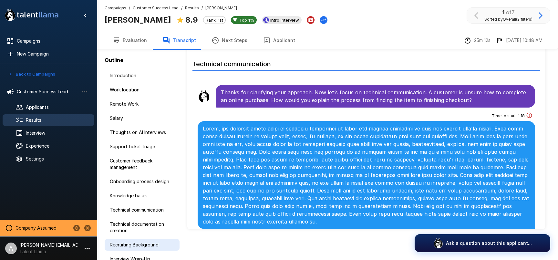
click at [128, 247] on span "Recruiting Background" at bounding box center [142, 244] width 65 height 6
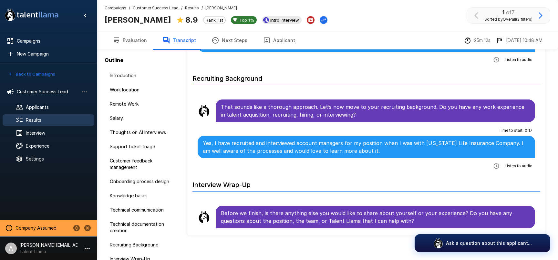
scroll to position [1653, 0]
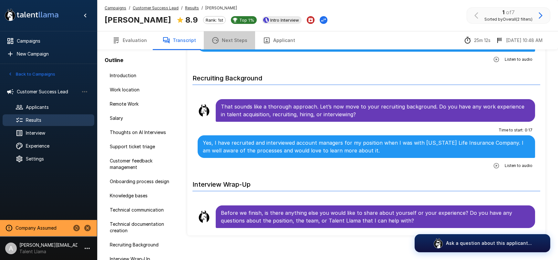
click at [228, 41] on button "Next Steps" at bounding box center [229, 40] width 51 height 18
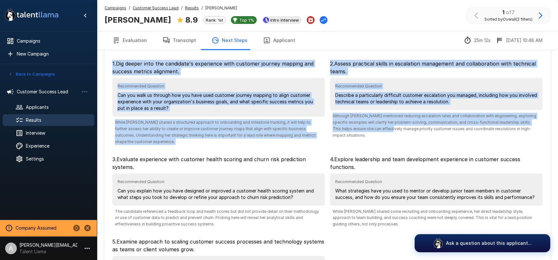
drag, startPoint x: 113, startPoint y: 60, endPoint x: 381, endPoint y: 126, distance: 275.5
click at [381, 126] on div "Recommended Next Steps Further exploration if you decide to move forward with t…" at bounding box center [324, 171] width 445 height 299
drag, startPoint x: 381, startPoint y: 126, endPoint x: 339, endPoint y: 161, distance: 54.5
click at [380, 126] on span "Although Brittany mentioned reducing escalation rates and collaboration with en…" at bounding box center [436, 126] width 212 height 26
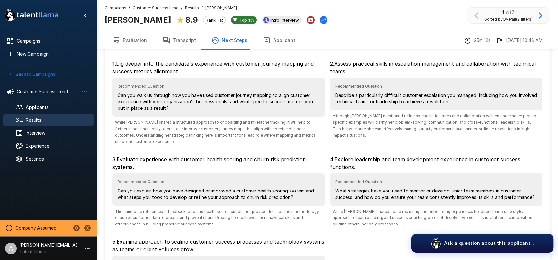
click at [494, 246] on p "Ask a question about this applicant..." at bounding box center [489, 242] width 90 height 7
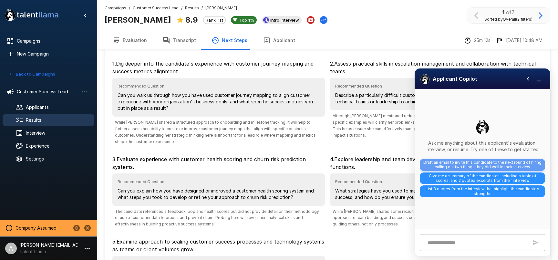
click at [480, 164] on span "Draft an email to invite this candidate to the next round of hiring calling out…" at bounding box center [482, 165] width 125 height 12
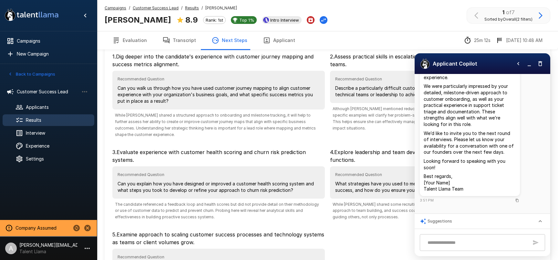
scroll to position [98, 0]
click at [532, 65] on icon "button" at bounding box center [529, 63] width 6 height 6
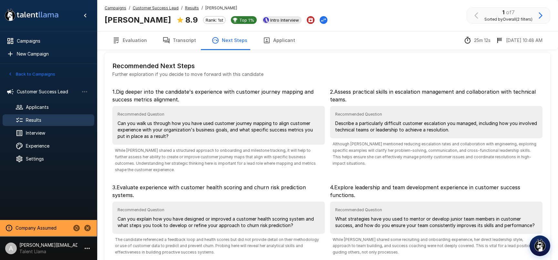
scroll to position [0, 0]
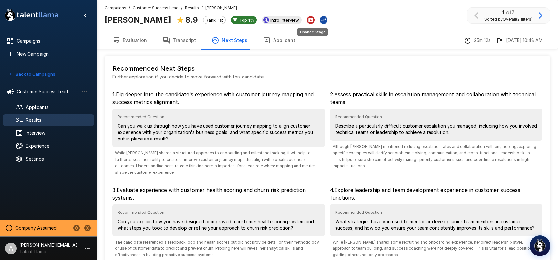
click at [320, 22] on icon "Change Stage" at bounding box center [323, 20] width 6 height 6
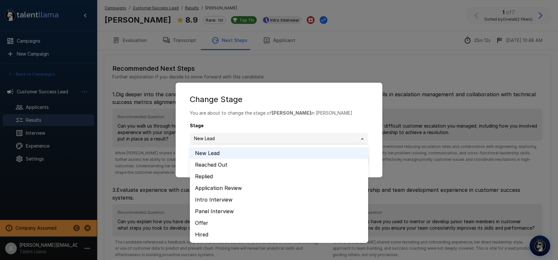
click at [356, 139] on body ".st0{fill:#FFFFFF;} .st1{fill:#76a4ed;} Campaigns New Campaign Active 1 Custome…" at bounding box center [279, 130] width 558 height 260
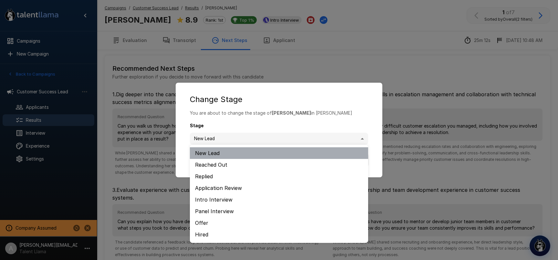
click at [321, 148] on li "New Lead" at bounding box center [279, 153] width 178 height 12
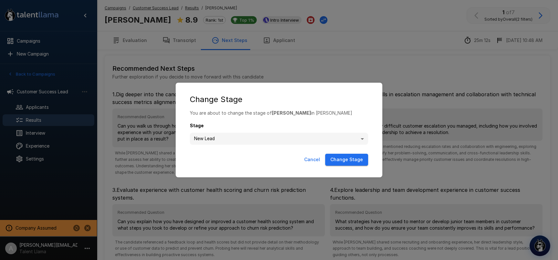
click at [358, 135] on body ".st0{fill:#FFFFFF;} .st1{fill:#76a4ed;} Campaigns New Campaign Active 1 Custome…" at bounding box center [279, 130] width 558 height 260
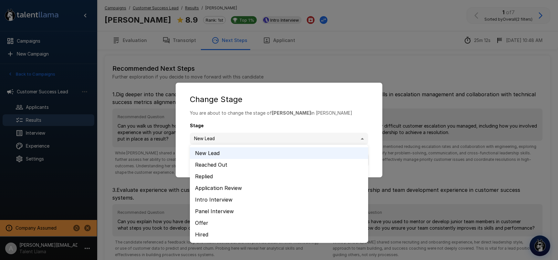
drag, startPoint x: 318, startPoint y: 120, endPoint x: 320, endPoint y: 106, distance: 14.1
click at [318, 118] on div at bounding box center [279, 130] width 558 height 260
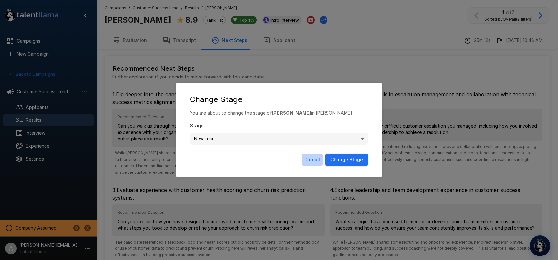
click at [317, 157] on button "Cancel" at bounding box center [311, 160] width 21 height 12
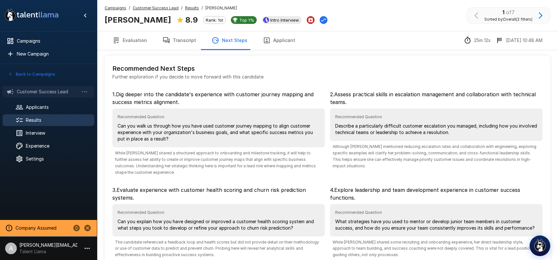
click at [45, 94] on span "Customer Success Lead" at bounding box center [48, 91] width 62 height 6
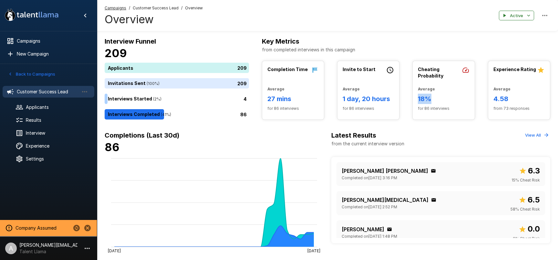
drag, startPoint x: 438, startPoint y: 98, endPoint x: 415, endPoint y: 97, distance: 22.9
click at [415, 97] on div "Cheating Probability Average 18% for 86 interviews" at bounding box center [444, 90] width 62 height 58
click at [434, 99] on h6 "18%" at bounding box center [443, 99] width 51 height 10
click at [26, 120] on span "Results" at bounding box center [57, 120] width 63 height 6
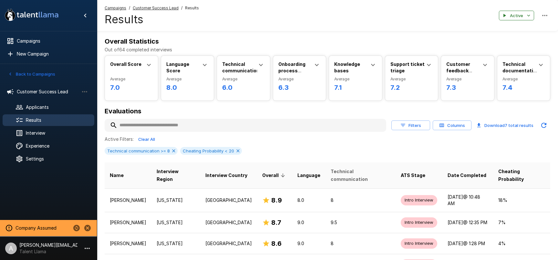
click at [335, 170] on span "Technical communication" at bounding box center [361, 175] width 60 height 15
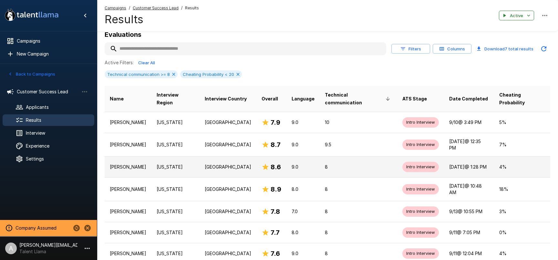
scroll to position [88, 0]
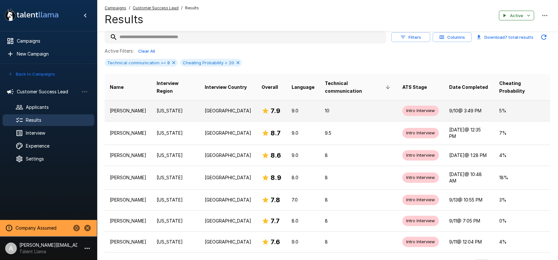
click at [212, 107] on p "United States" at bounding box center [228, 110] width 46 height 6
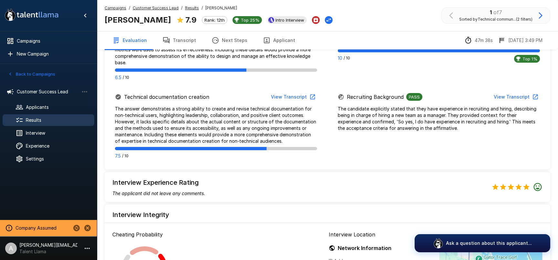
scroll to position [595, 0]
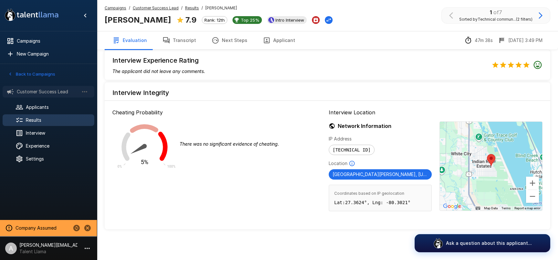
click at [38, 92] on span "Customer Success Lead" at bounding box center [48, 91] width 62 height 6
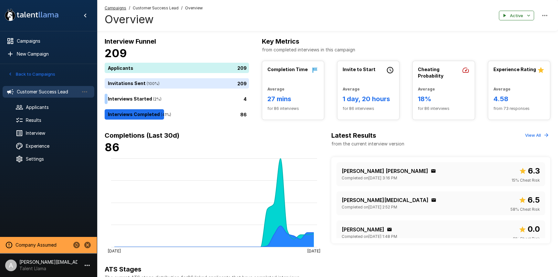
click at [52, 260] on p "[PERSON_NAME][EMAIL_ADDRESS][DOMAIN_NAME]" at bounding box center [48, 262] width 58 height 6
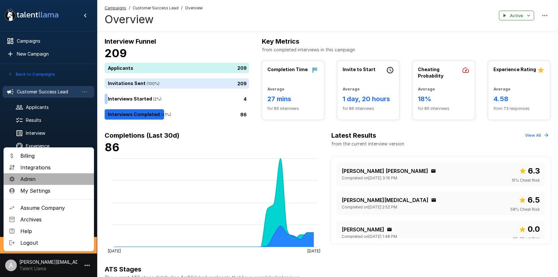
click at [56, 179] on span "Admin" at bounding box center [54, 179] width 68 height 8
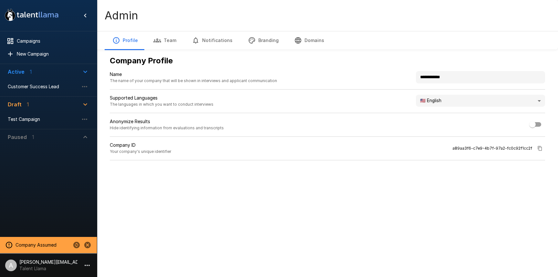
click at [256, 39] on button "Branding" at bounding box center [263, 40] width 46 height 18
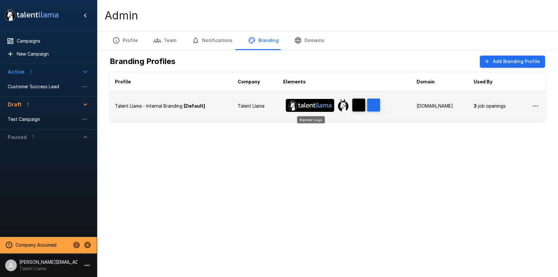
click at [295, 102] on img "Banner Logo" at bounding box center [310, 105] width 48 height 13
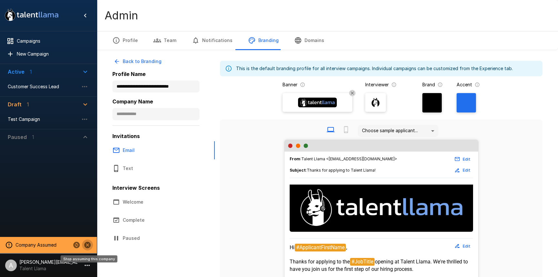
click at [87, 243] on icon "Stop assuming this company" at bounding box center [87, 244] width 6 height 6
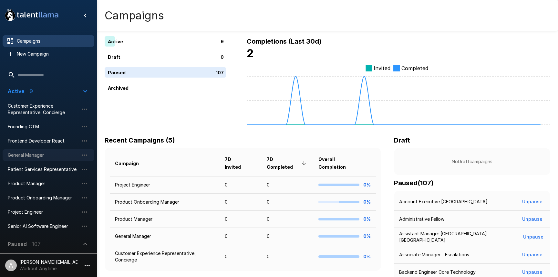
click at [39, 155] on span "General Manager" at bounding box center [43, 155] width 71 height 6
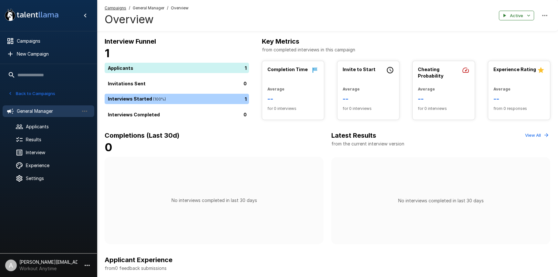
click at [65, 256] on li "A [PERSON_NAME][EMAIL_ADDRESS][DOMAIN_NAME] Workout Anytime" at bounding box center [48, 263] width 97 height 21
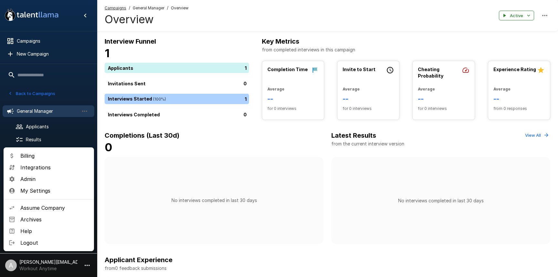
click at [51, 180] on span "Admin" at bounding box center [54, 179] width 68 height 8
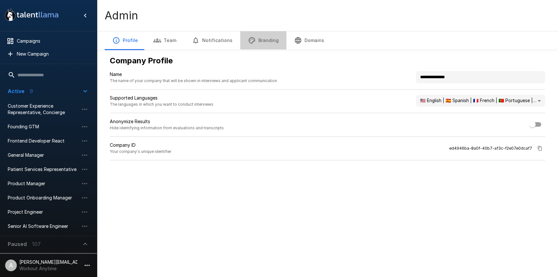
click at [262, 43] on button "Branding" at bounding box center [263, 40] width 46 height 18
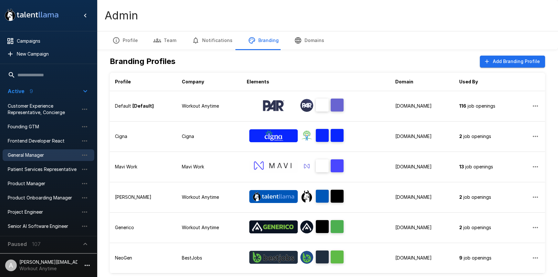
click at [38, 155] on span "General Manager" at bounding box center [43, 155] width 71 height 6
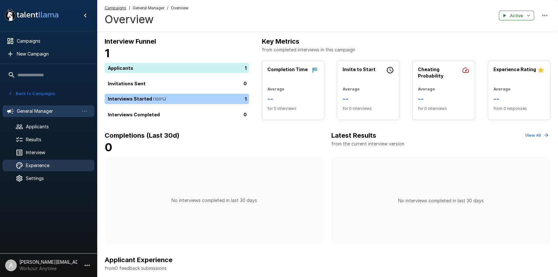
click at [46, 166] on span "Experience" at bounding box center [57, 165] width 63 height 6
